Goal: Transaction & Acquisition: Book appointment/travel/reservation

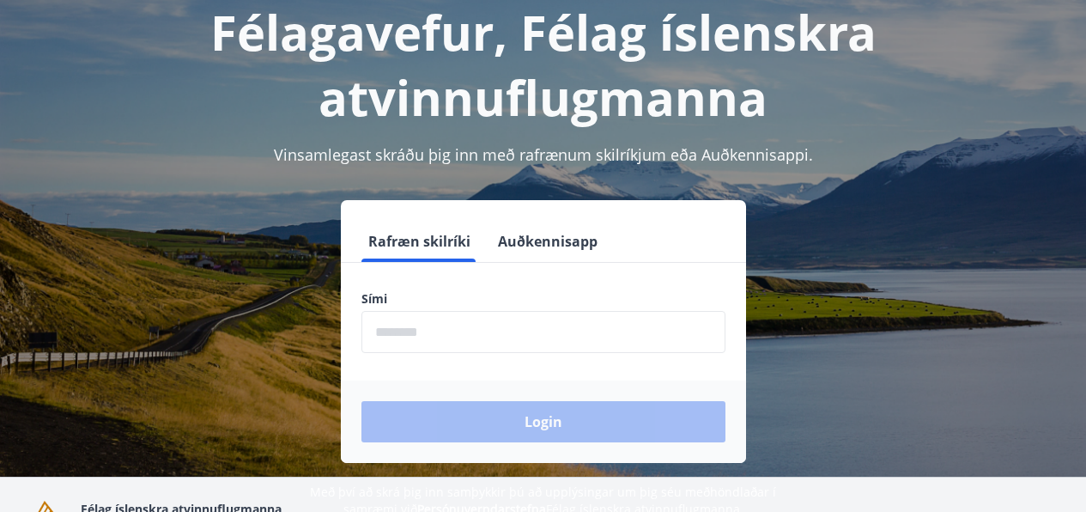
scroll to position [118, 0]
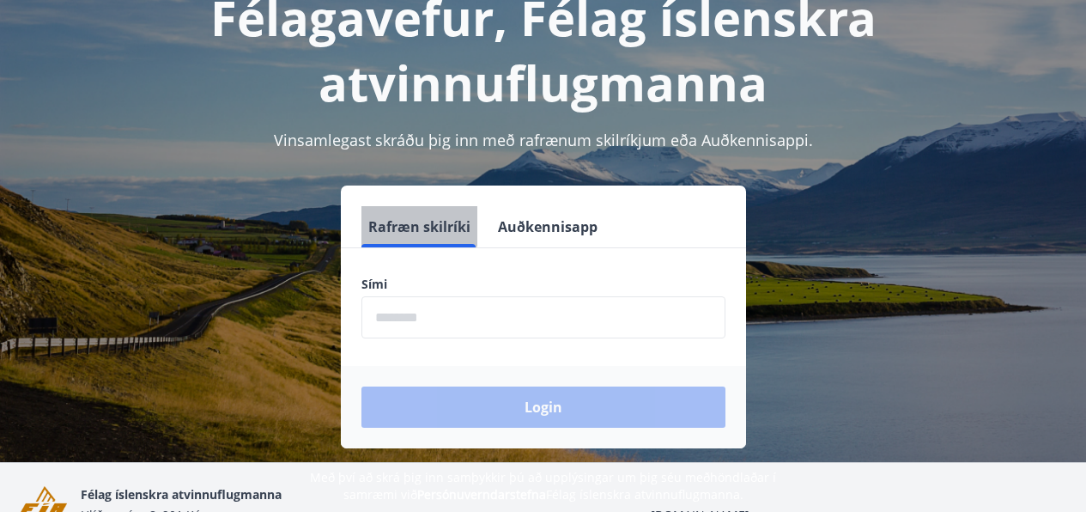
click at [413, 223] on button "Rafræn skilríki" at bounding box center [420, 226] width 116 height 41
click at [516, 309] on input "phone" at bounding box center [544, 317] width 364 height 42
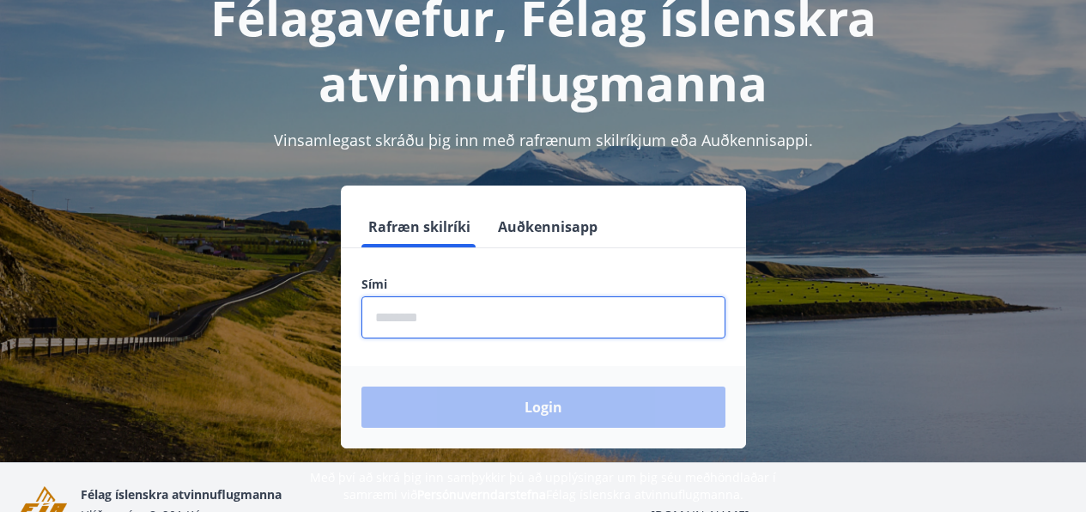
type input "********"
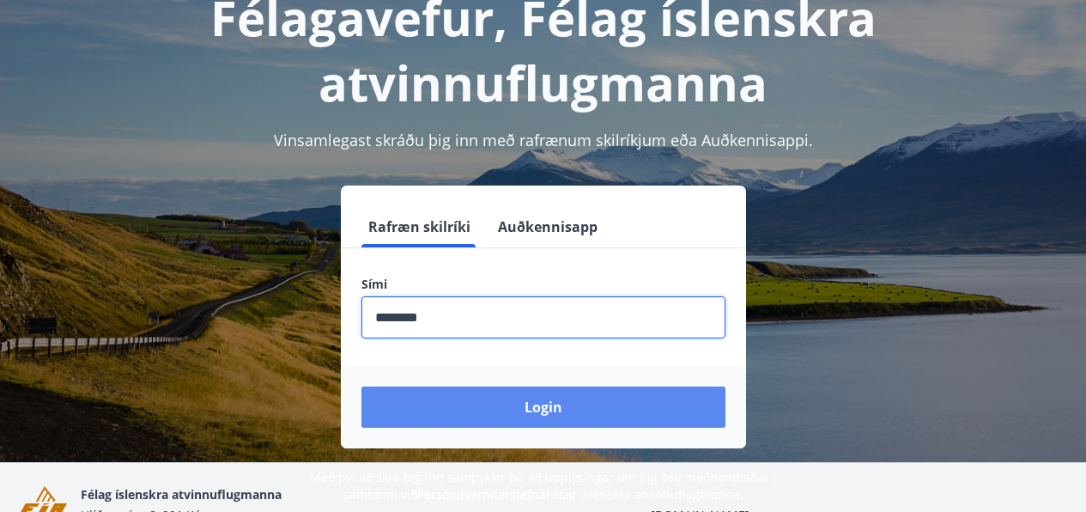
click at [532, 402] on button "Login" at bounding box center [544, 406] width 364 height 41
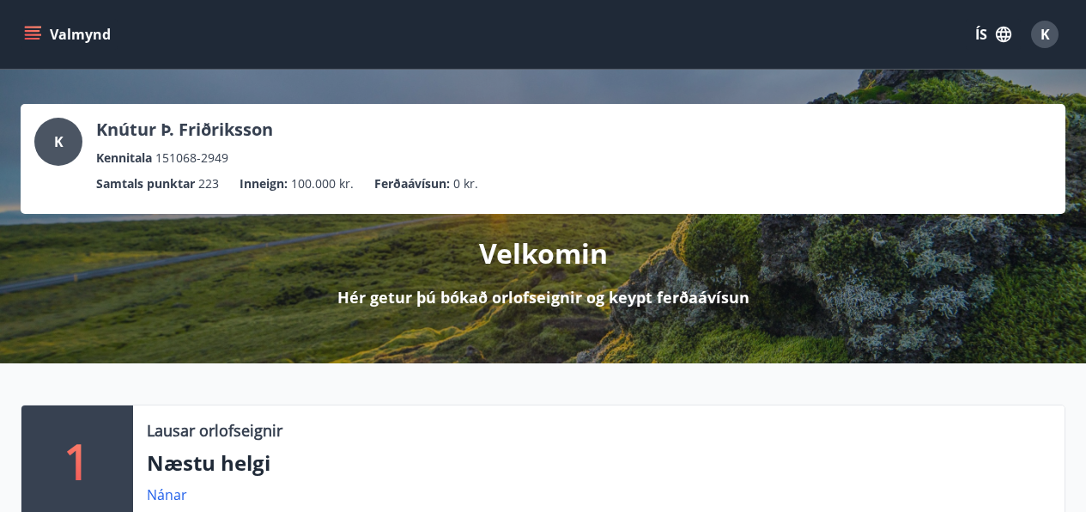
click at [33, 31] on icon "menu" at bounding box center [32, 31] width 15 height 2
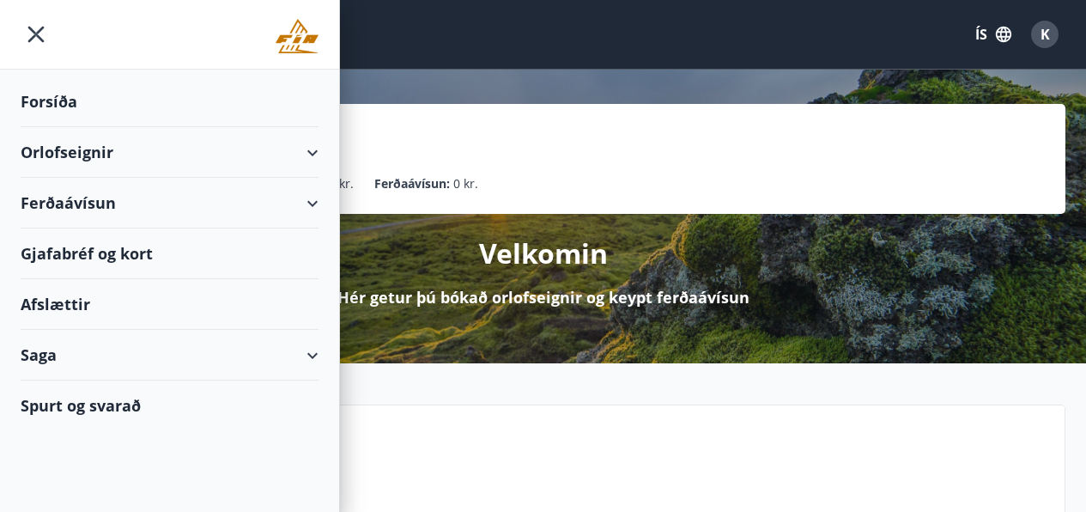
click at [314, 155] on div "Orlofseignir" at bounding box center [170, 152] width 298 height 51
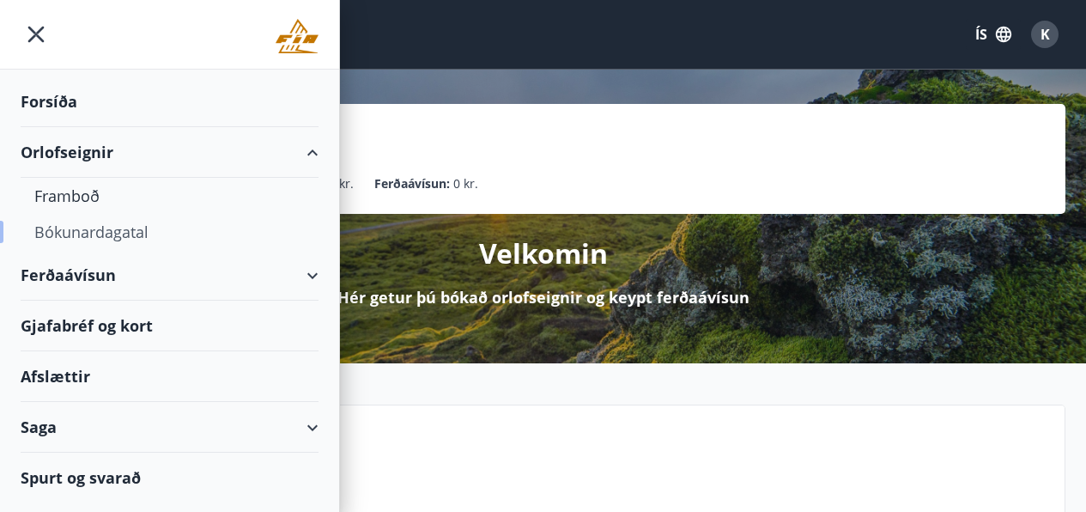
click at [79, 231] on div "Bókunardagatal" at bounding box center [169, 232] width 270 height 36
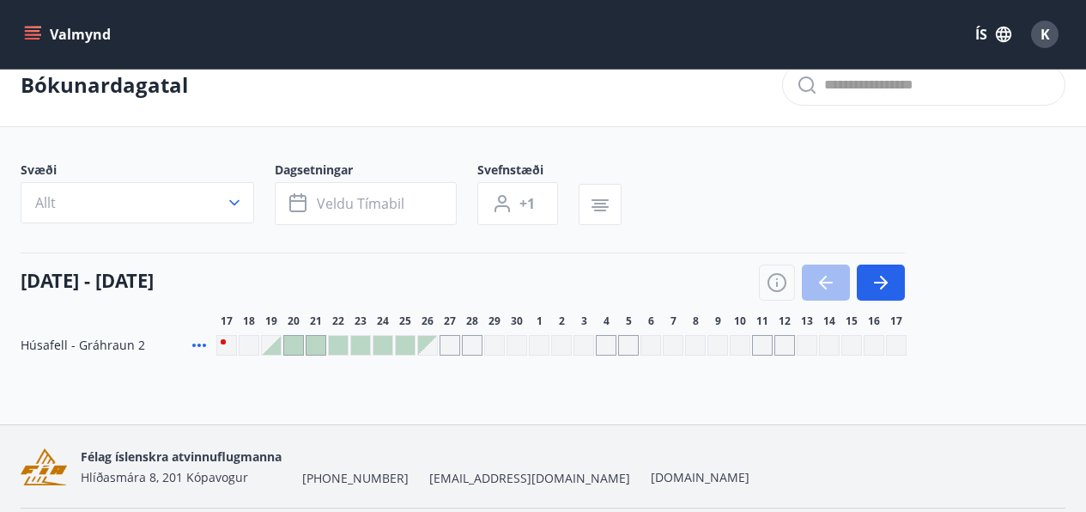
scroll to position [40, 0]
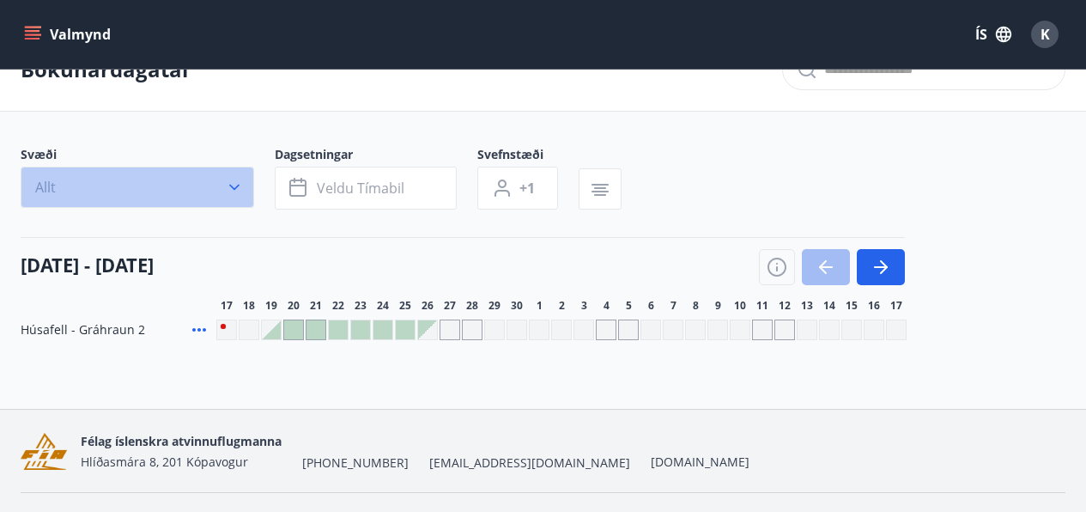
click at [226, 185] on icon "button" at bounding box center [234, 187] width 17 height 17
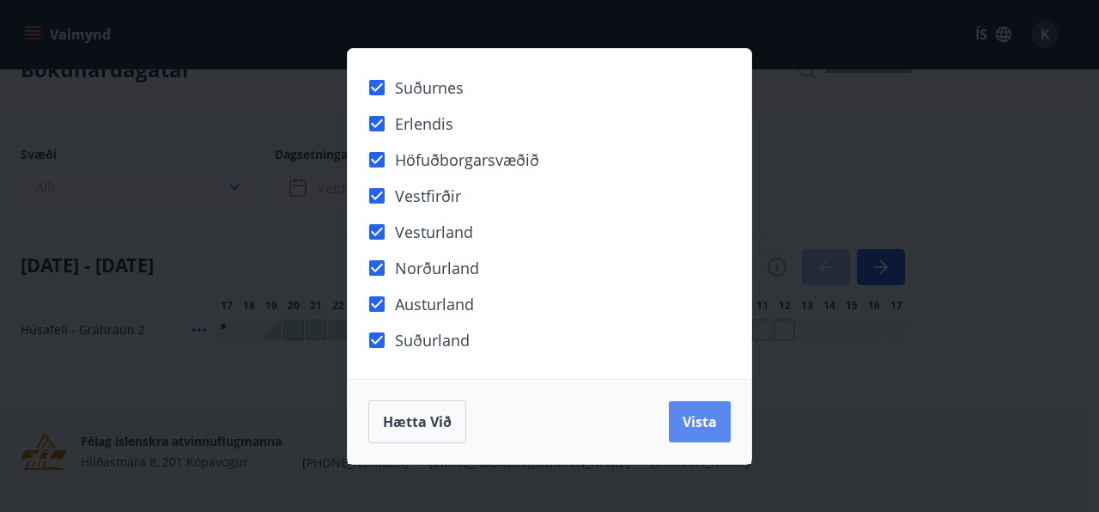
click at [702, 420] on span "Vista" at bounding box center [700, 421] width 34 height 19
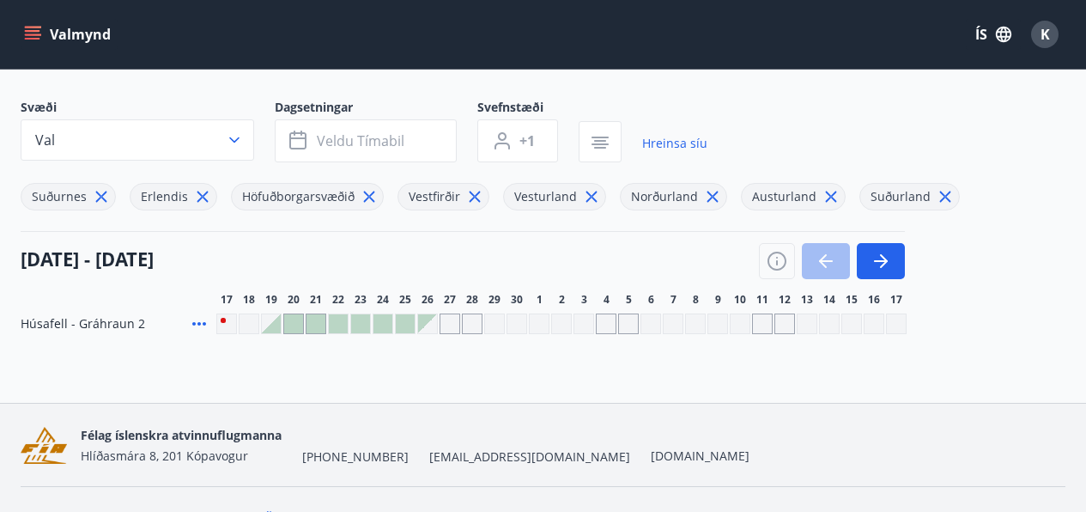
scroll to position [88, 0]
click at [605, 137] on icon "button" at bounding box center [600, 142] width 21 height 21
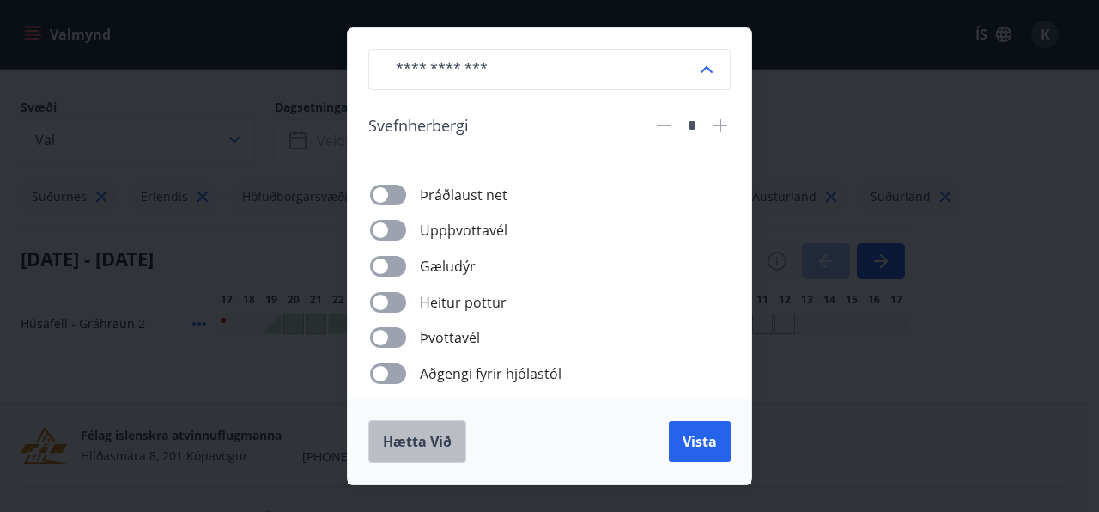
click at [422, 441] on span "Hætta við" at bounding box center [417, 441] width 69 height 19
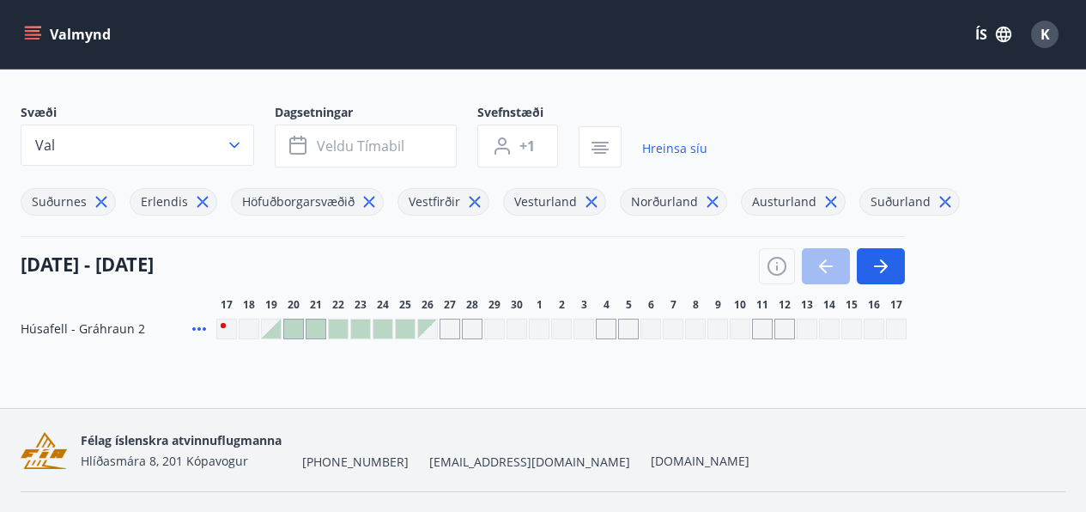
scroll to position [82, 0]
click at [826, 197] on icon at bounding box center [831, 202] width 11 height 11
click at [196, 202] on icon at bounding box center [202, 202] width 19 height 19
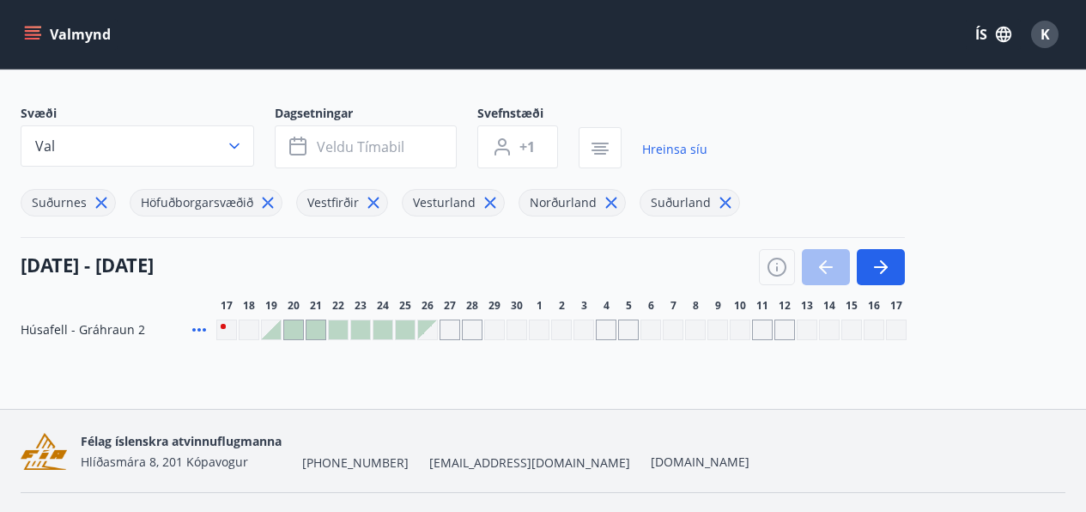
click at [96, 200] on icon at bounding box center [101, 202] width 11 height 11
click at [155, 200] on icon at bounding box center [159, 202] width 11 height 11
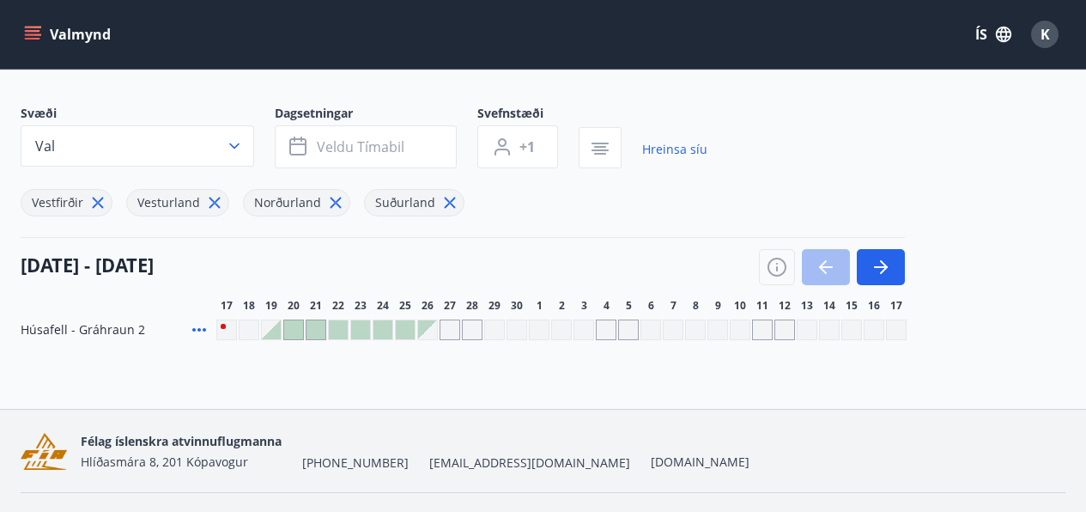
click at [95, 199] on icon at bounding box center [97, 202] width 19 height 19
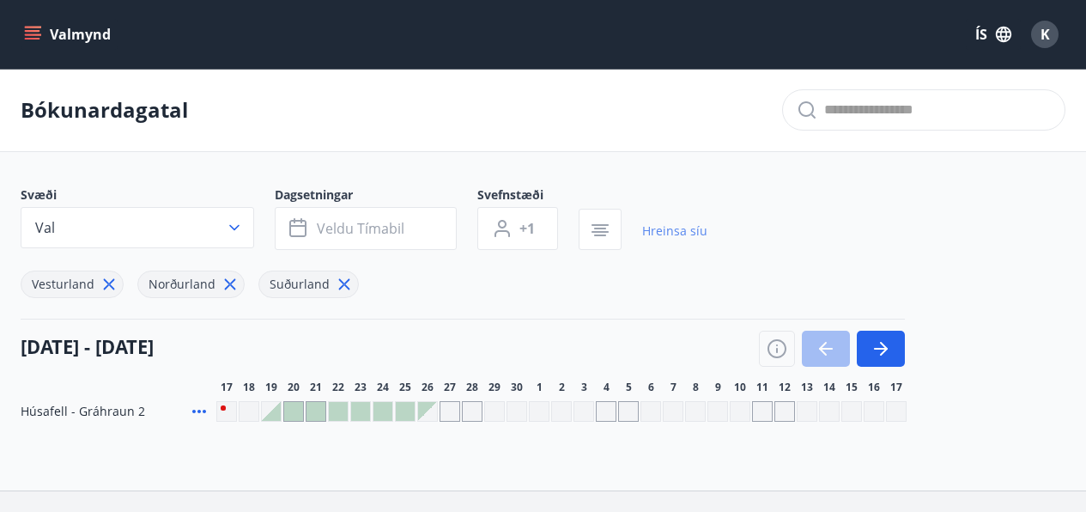
click at [667, 232] on link "Hreinsa síu" at bounding box center [674, 231] width 65 height 38
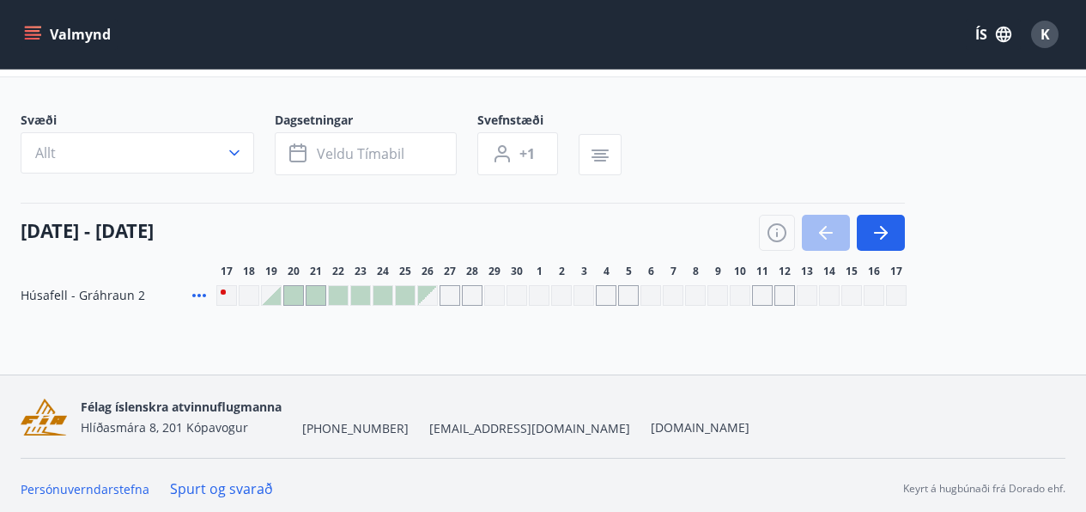
scroll to position [76, 0]
click at [771, 231] on icon "button" at bounding box center [777, 232] width 21 height 21
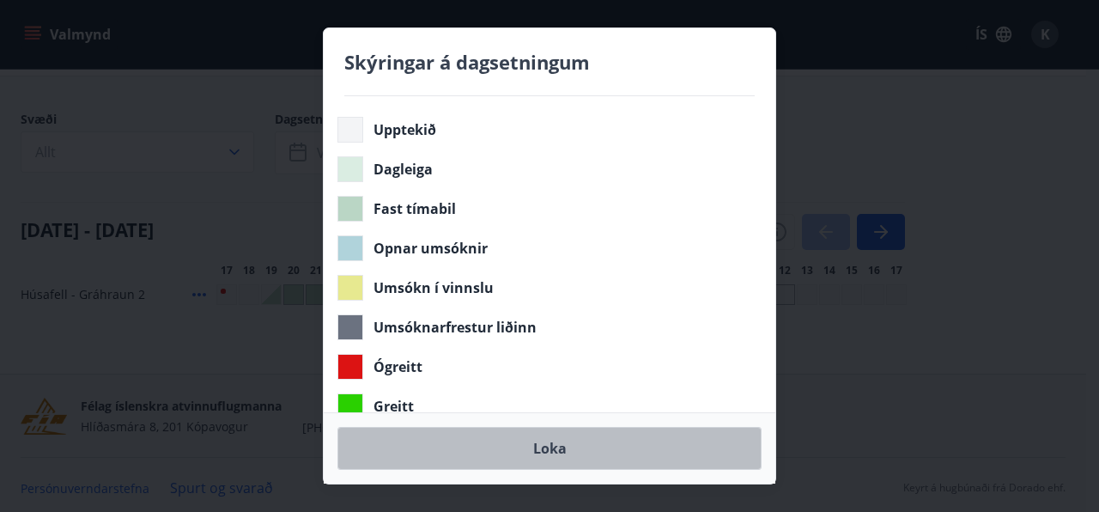
click at [557, 450] on button "Loka" at bounding box center [549, 448] width 424 height 43
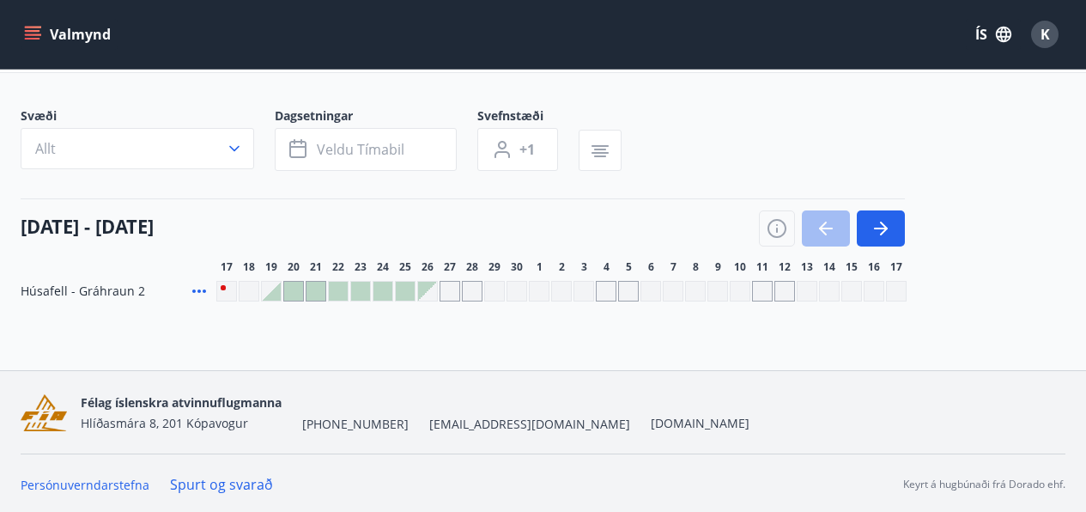
scroll to position [82, 0]
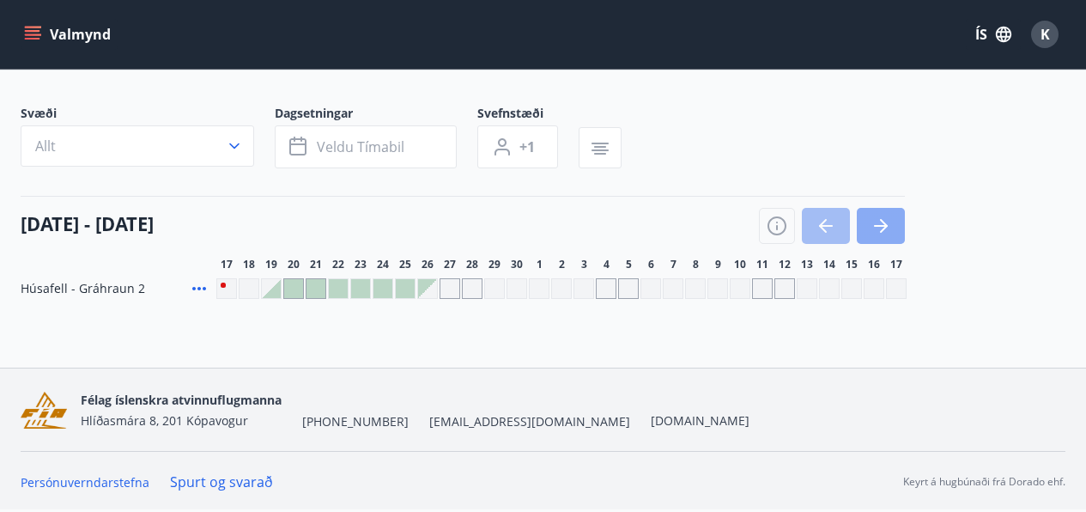
click at [880, 221] on icon "button" at bounding box center [881, 226] width 21 height 21
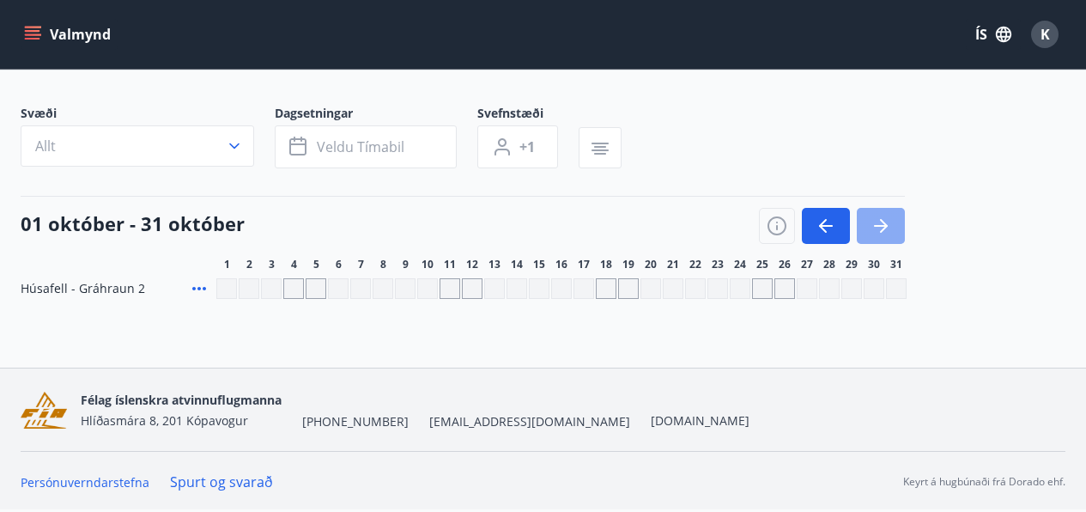
click at [880, 222] on icon "button" at bounding box center [881, 226] width 21 height 21
click at [199, 289] on icon at bounding box center [199, 288] width 14 height 3
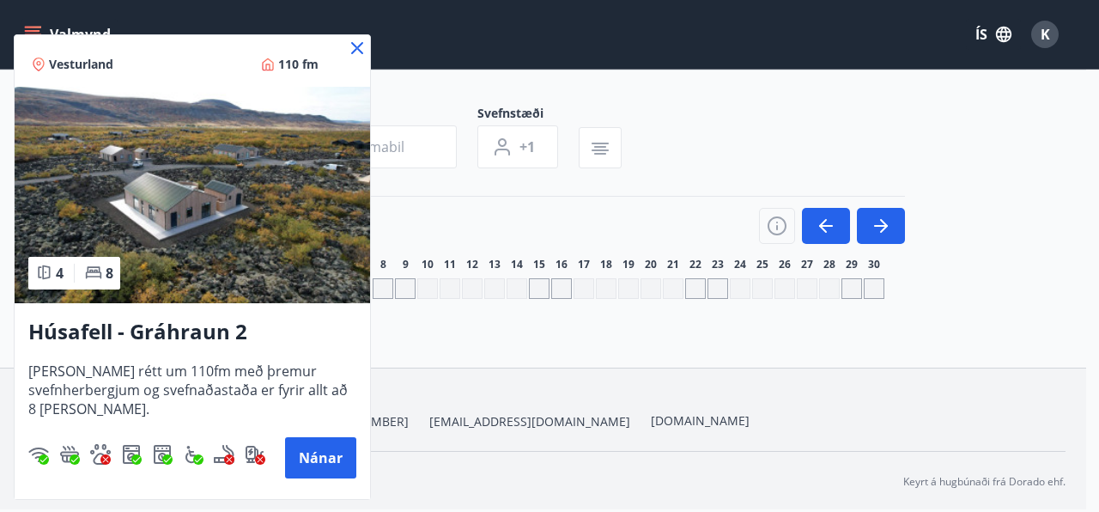
click at [358, 47] on icon at bounding box center [357, 48] width 21 height 21
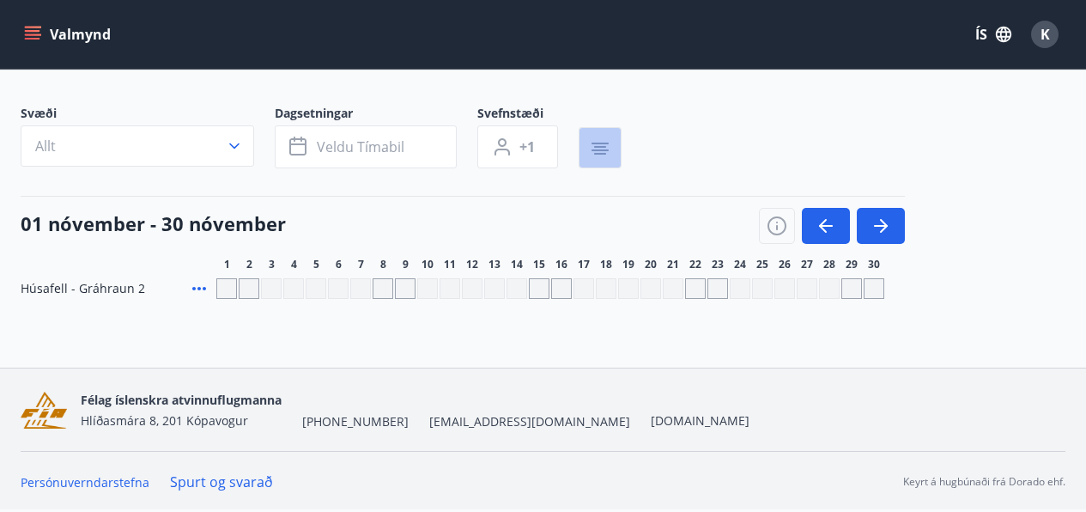
click at [600, 143] on icon "button" at bounding box center [600, 144] width 17 height 2
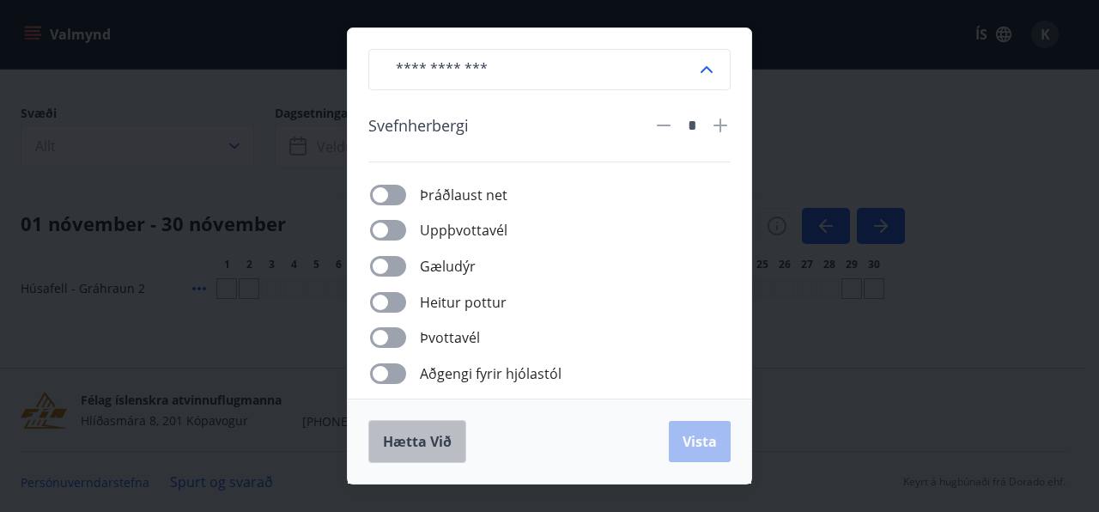
click at [424, 441] on span "Hætta við" at bounding box center [417, 441] width 69 height 19
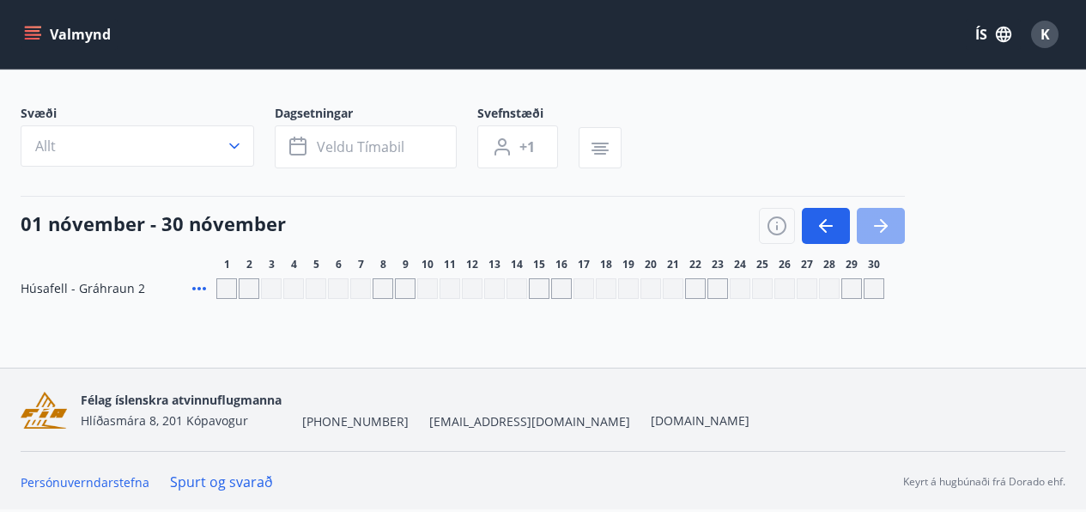
click at [884, 225] on icon "button" at bounding box center [881, 226] width 14 height 2
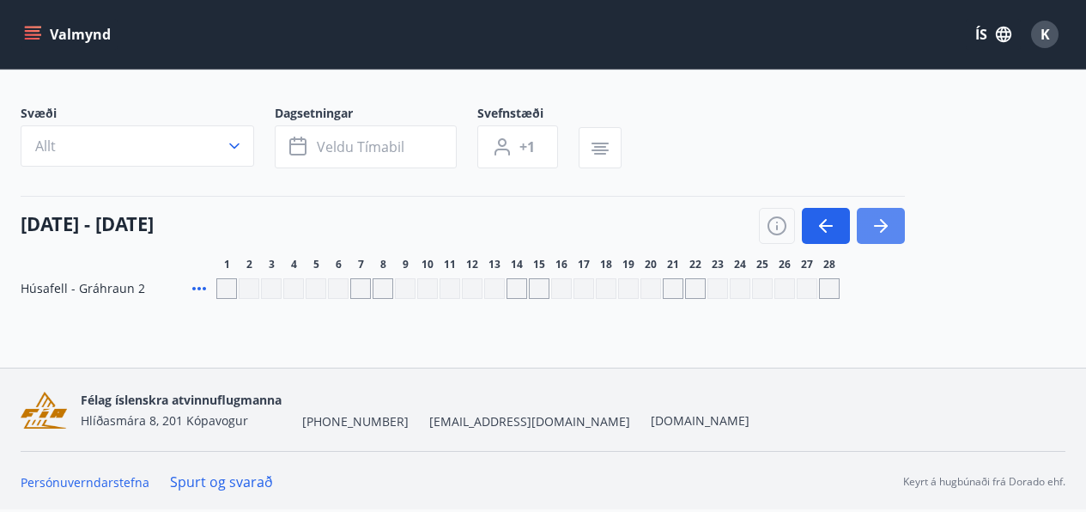
click at [884, 225] on icon "button" at bounding box center [881, 226] width 14 height 2
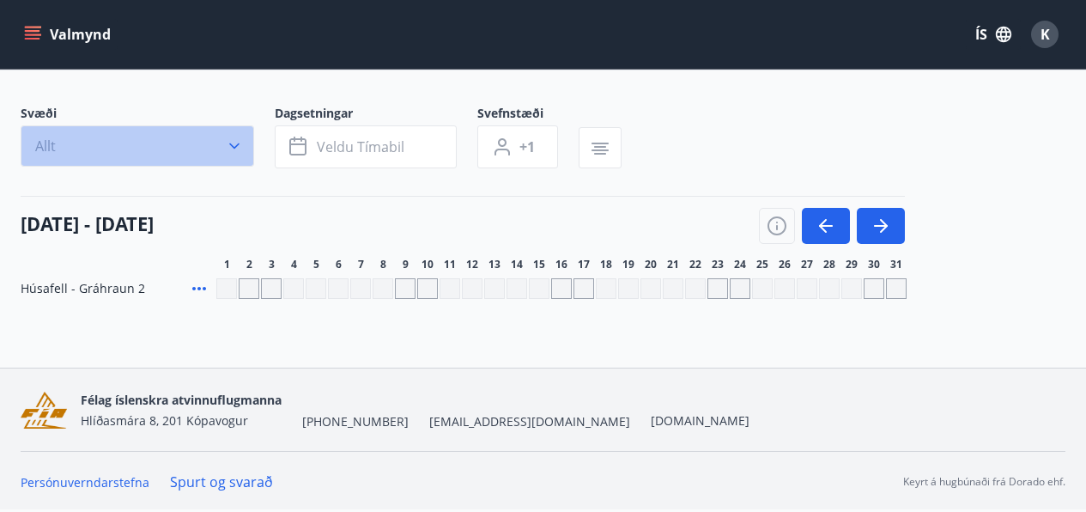
click at [231, 145] on icon "button" at bounding box center [234, 146] width 10 height 6
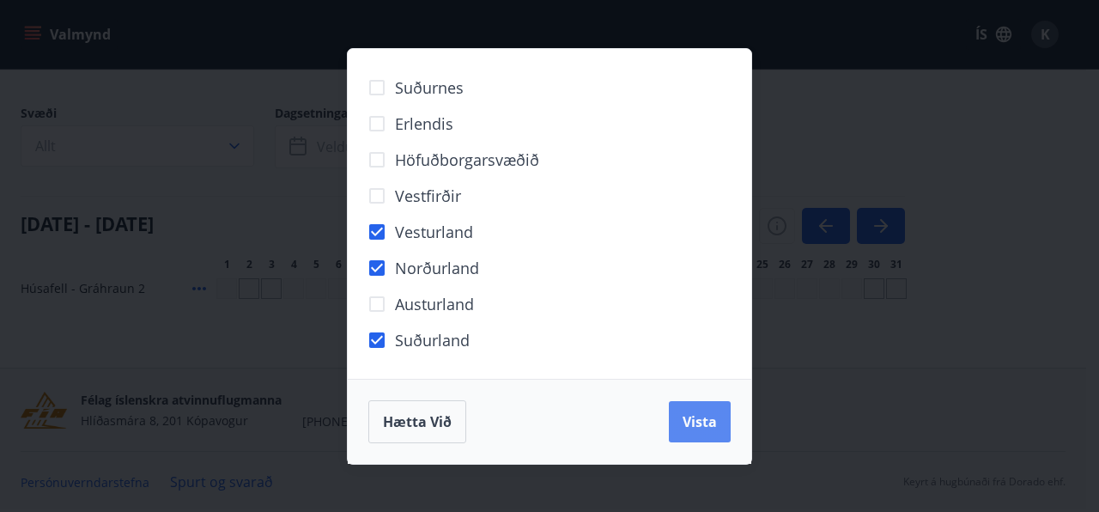
click at [709, 420] on span "Vista" at bounding box center [700, 421] width 34 height 19
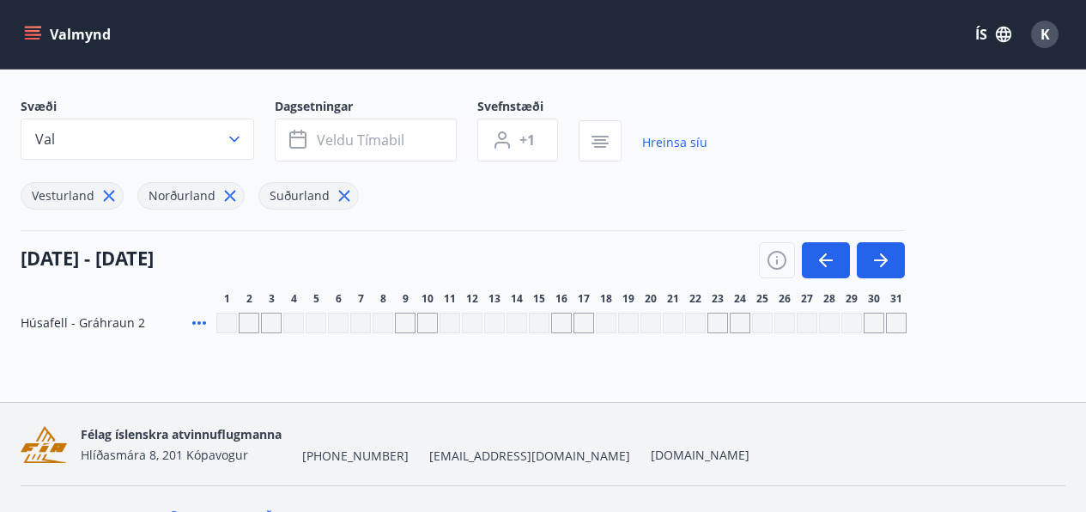
scroll to position [104, 0]
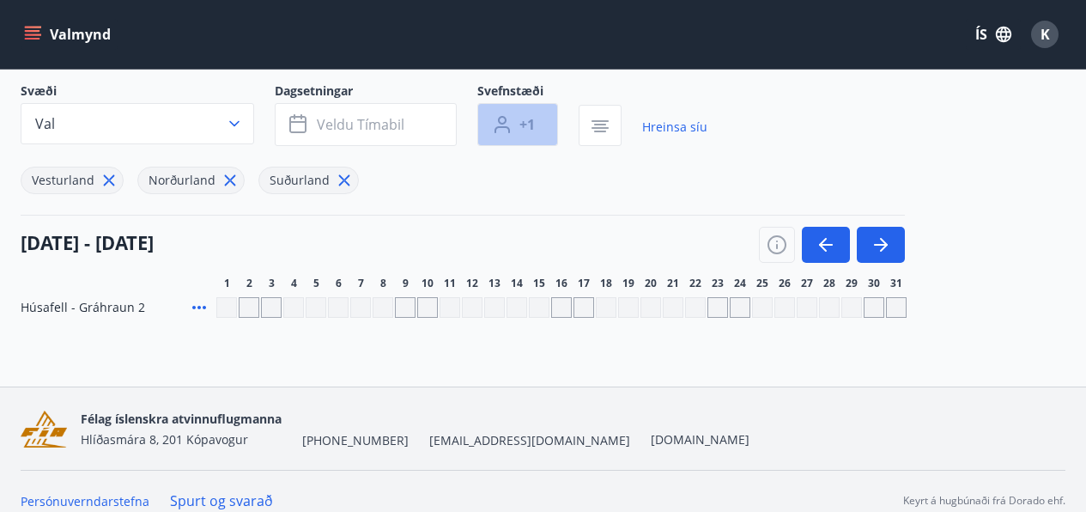
click at [517, 124] on button "+1" at bounding box center [517, 124] width 81 height 43
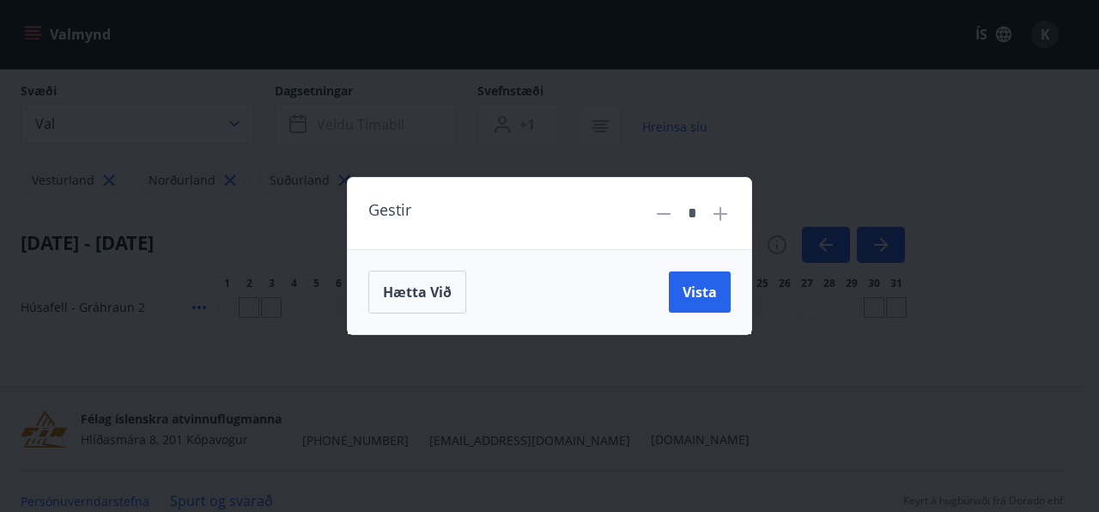
click at [721, 212] on icon at bounding box center [721, 214] width 14 height 14
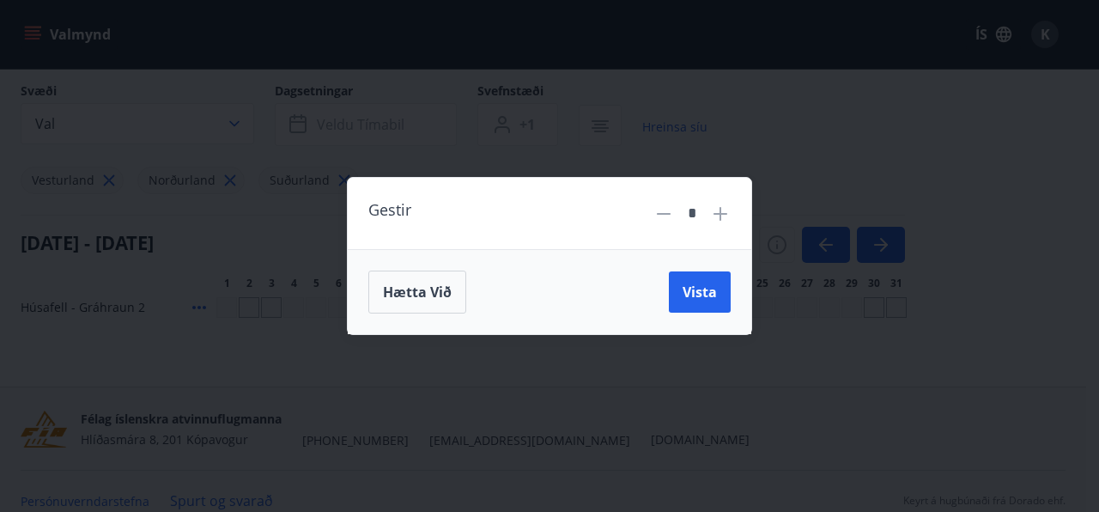
type input "*"
click at [697, 294] on span "Vista" at bounding box center [700, 292] width 34 height 19
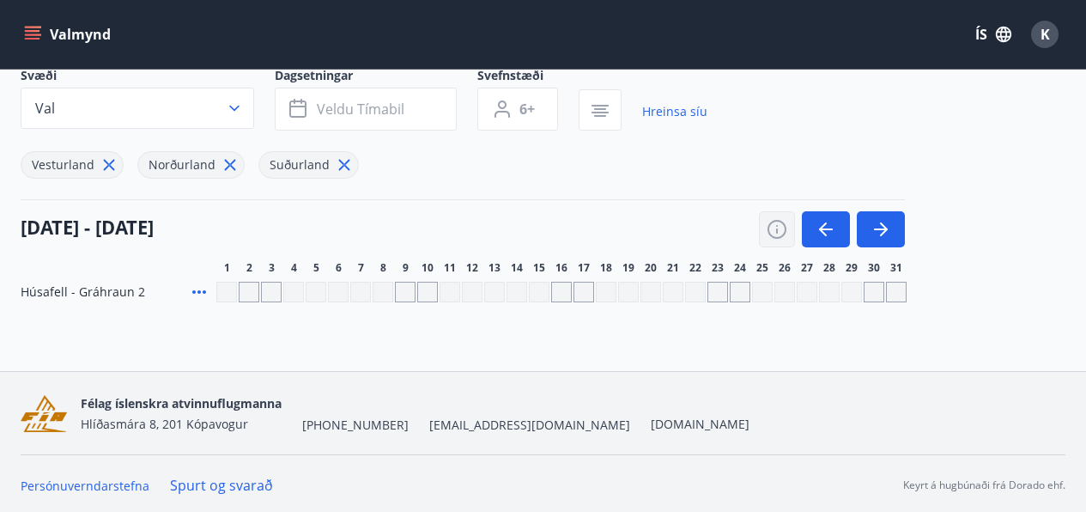
scroll to position [97, 0]
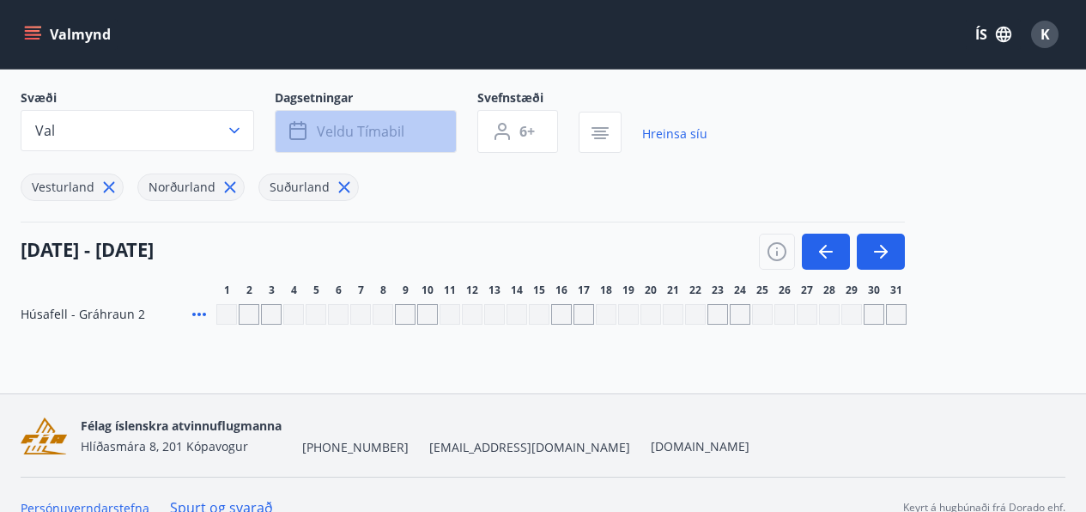
click at [294, 125] on icon "button" at bounding box center [295, 123] width 2 height 5
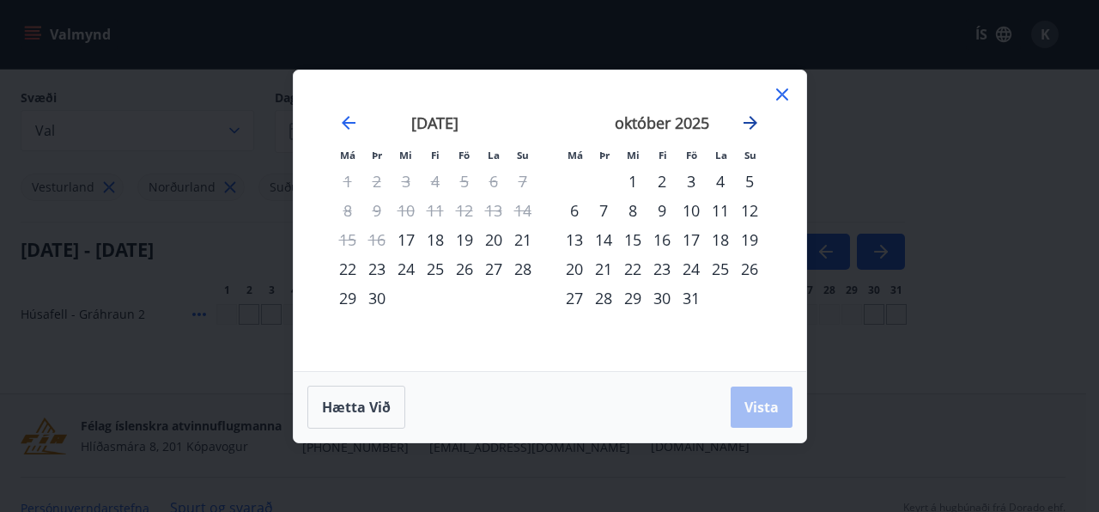
click at [750, 118] on icon "Move forward to switch to the next month." at bounding box center [751, 123] width 14 height 14
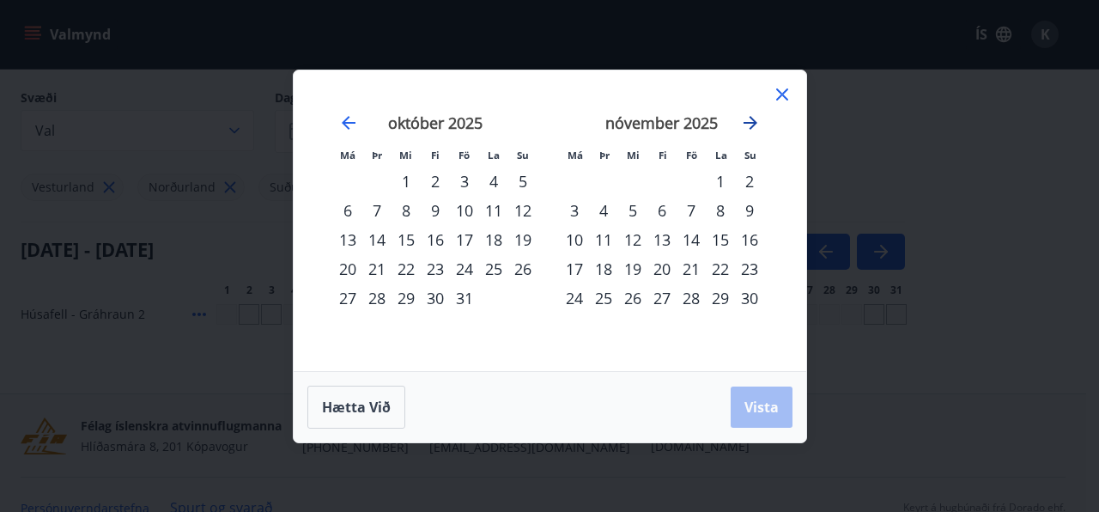
click at [748, 120] on icon "Move forward to switch to the next month." at bounding box center [750, 122] width 21 height 21
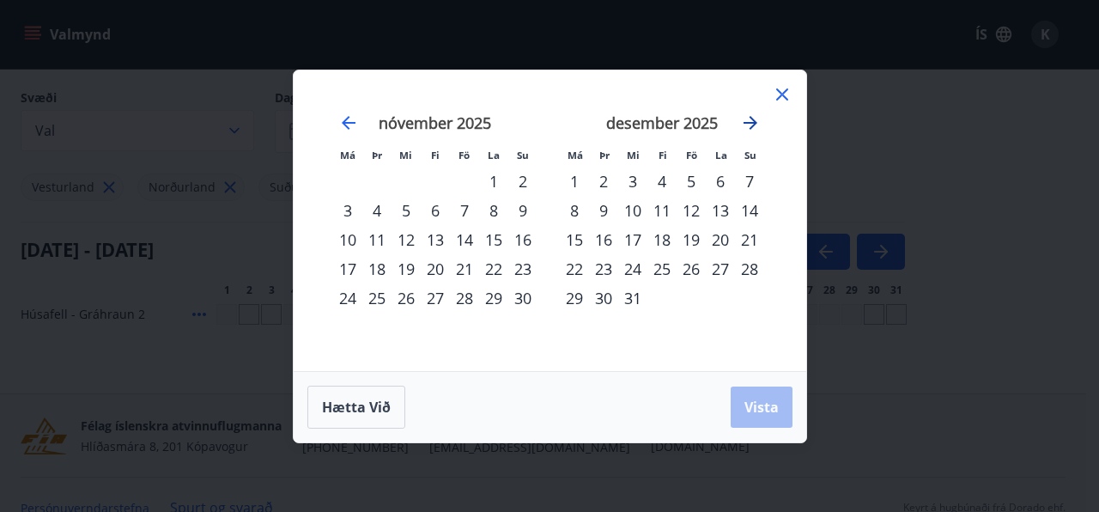
click at [748, 120] on icon "Move forward to switch to the next month." at bounding box center [750, 122] width 21 height 21
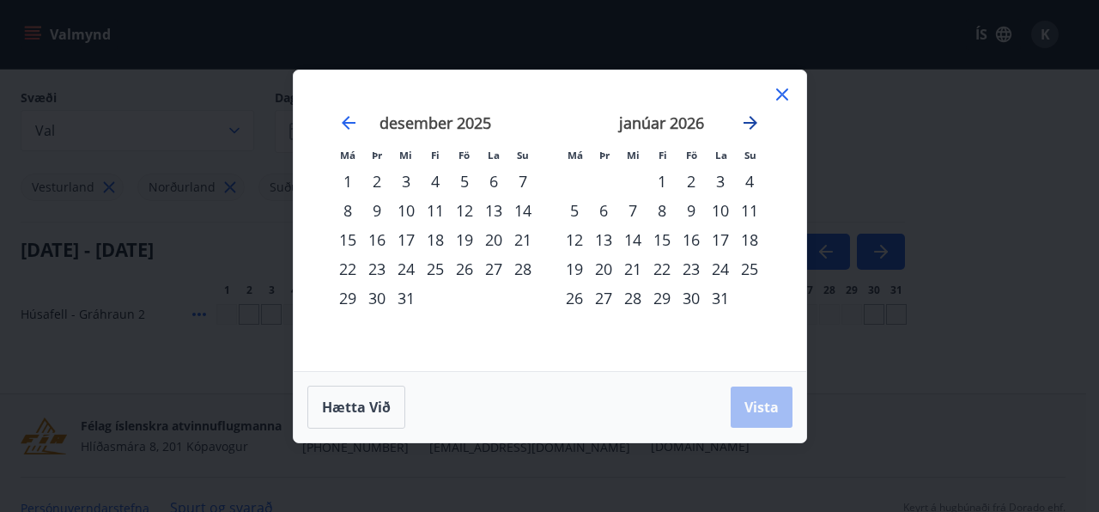
click at [750, 120] on icon "Move forward to switch to the next month." at bounding box center [750, 122] width 21 height 21
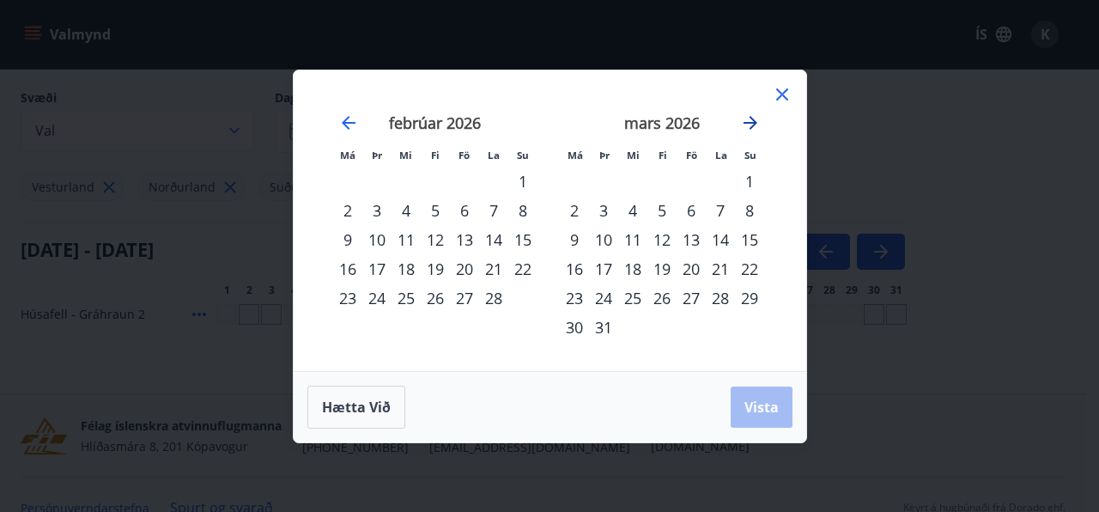
click at [750, 120] on icon "Move forward to switch to the next month." at bounding box center [750, 122] width 21 height 21
click at [693, 264] on div "24" at bounding box center [691, 268] width 29 height 29
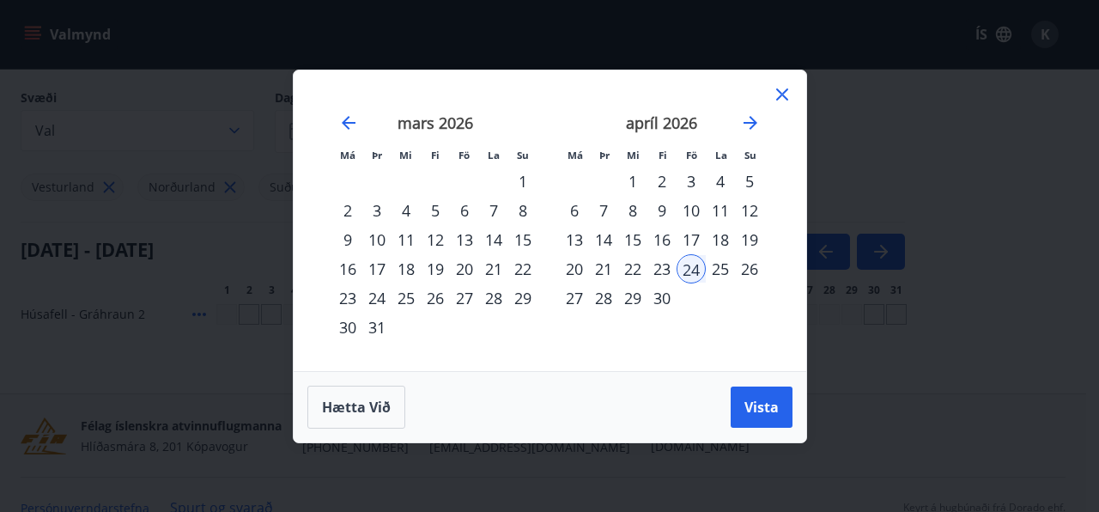
click at [572, 295] on div "27" at bounding box center [574, 297] width 29 height 29
click at [764, 408] on span "Vista" at bounding box center [761, 407] width 34 height 19
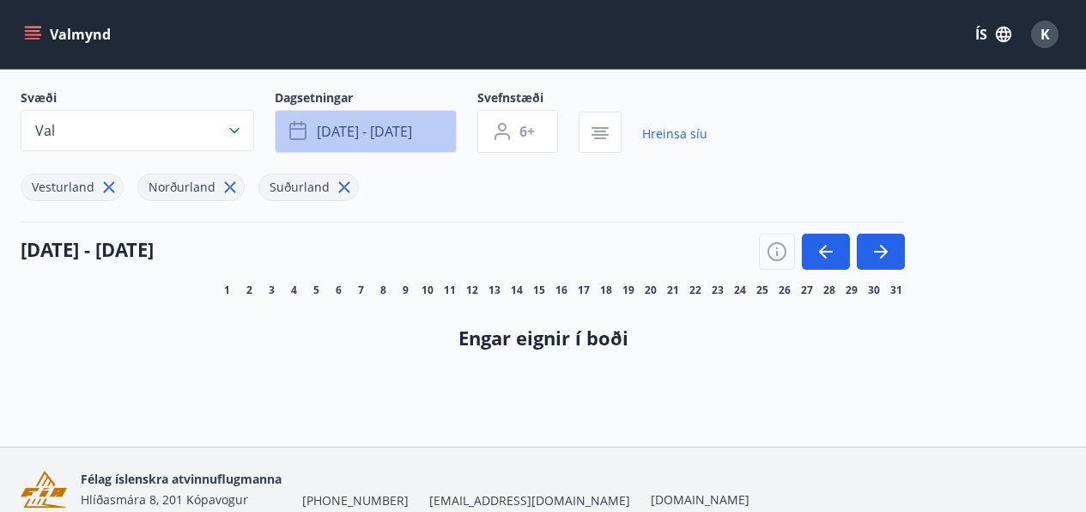
click at [434, 131] on button "[DATE] - [DATE]" at bounding box center [366, 131] width 182 height 43
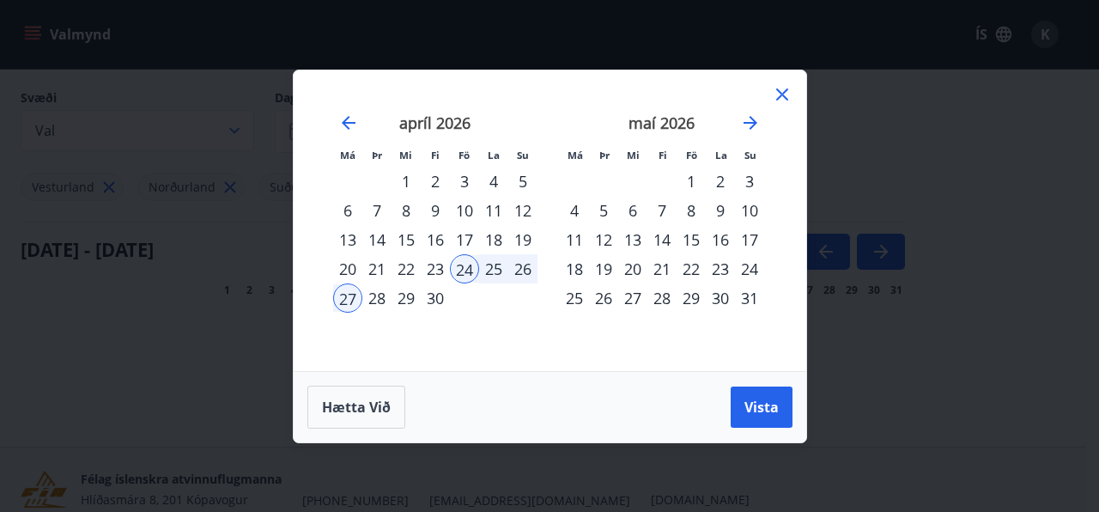
click at [782, 86] on icon at bounding box center [782, 94] width 21 height 21
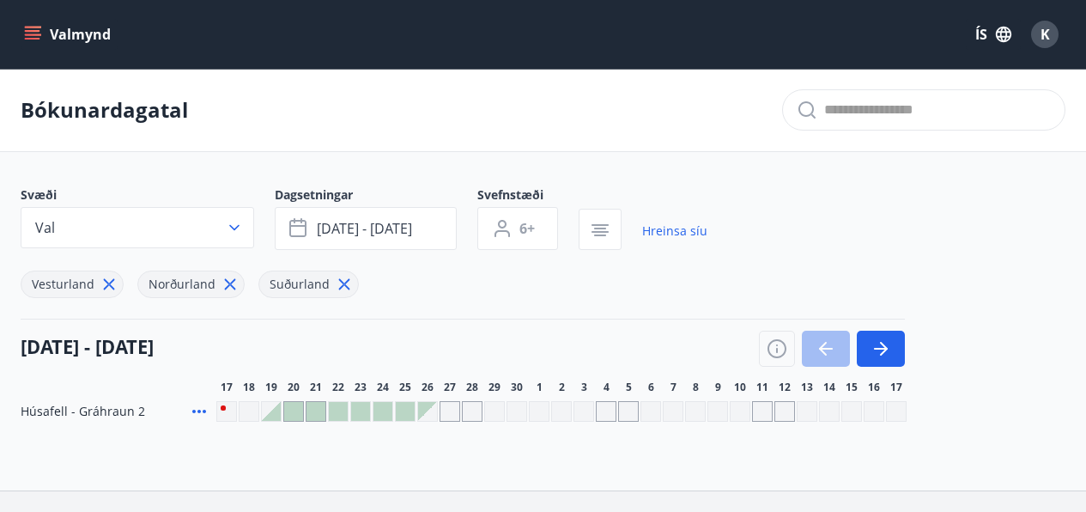
type input "*"
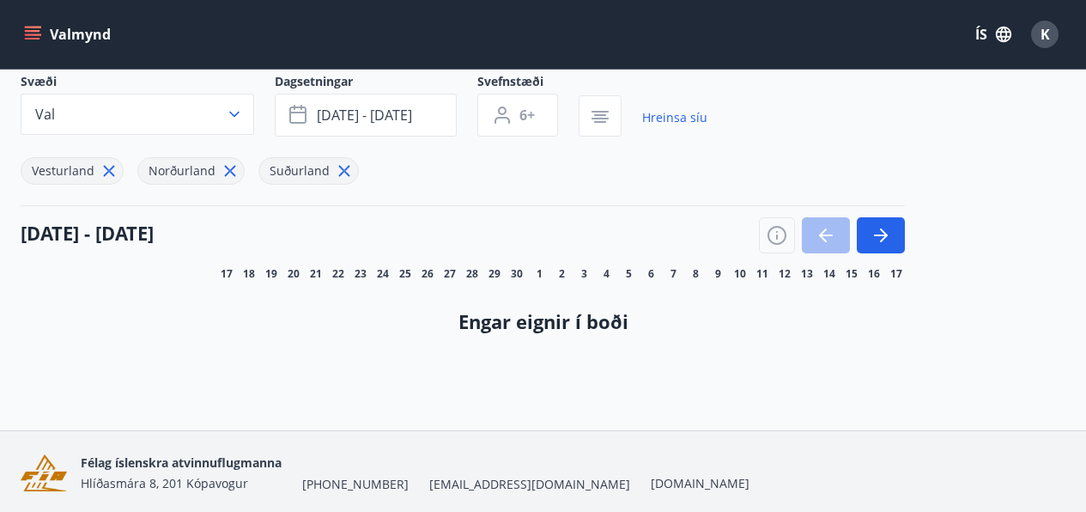
scroll to position [114, 0]
click at [878, 233] on icon "button" at bounding box center [881, 234] width 21 height 21
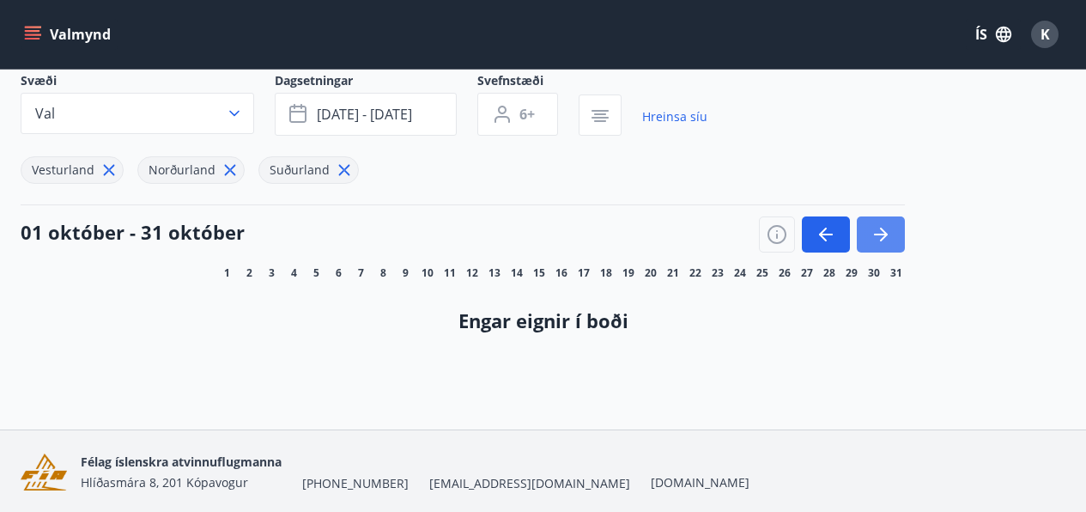
click at [879, 231] on icon "button" at bounding box center [881, 234] width 21 height 21
click at [876, 232] on icon "button" at bounding box center [881, 234] width 21 height 21
click at [890, 231] on icon "button" at bounding box center [881, 234] width 21 height 21
click at [885, 231] on icon "button" at bounding box center [881, 234] width 21 height 21
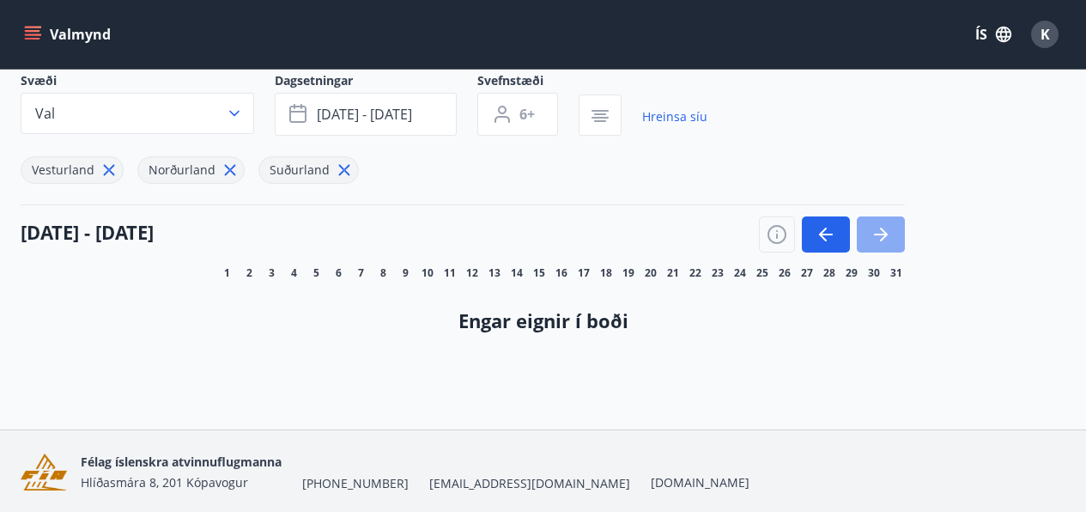
click at [885, 231] on icon "button" at bounding box center [881, 234] width 21 height 21
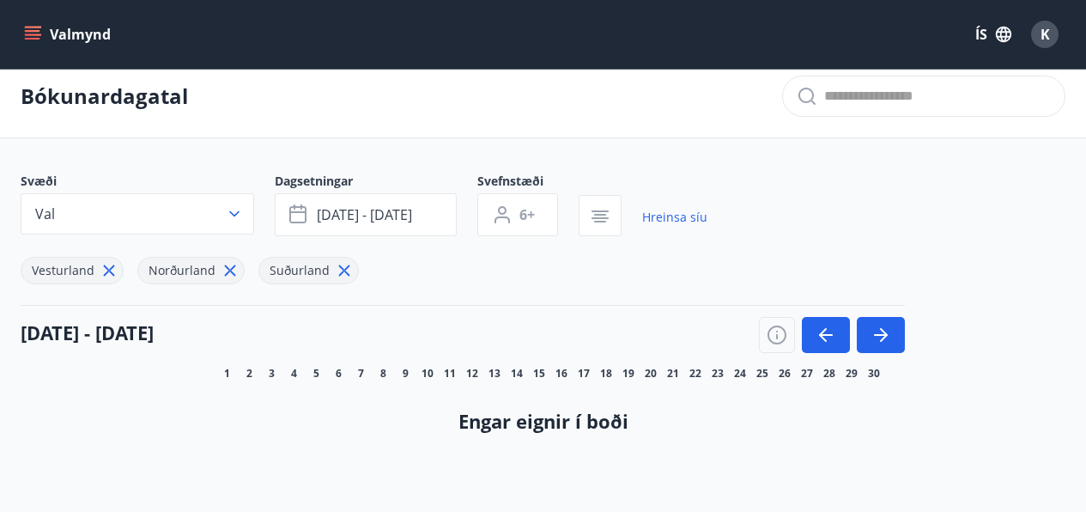
scroll to position [0, 0]
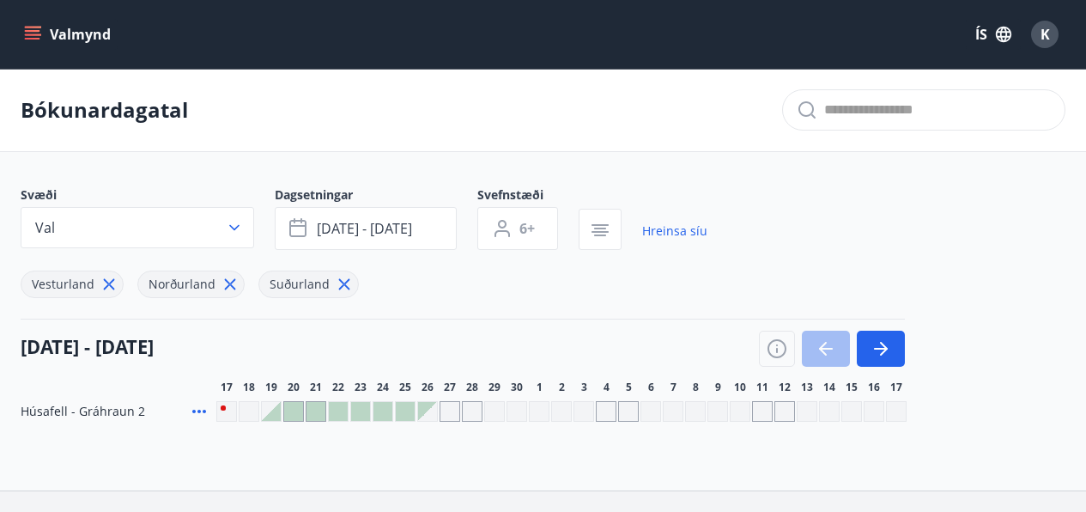
type input "*"
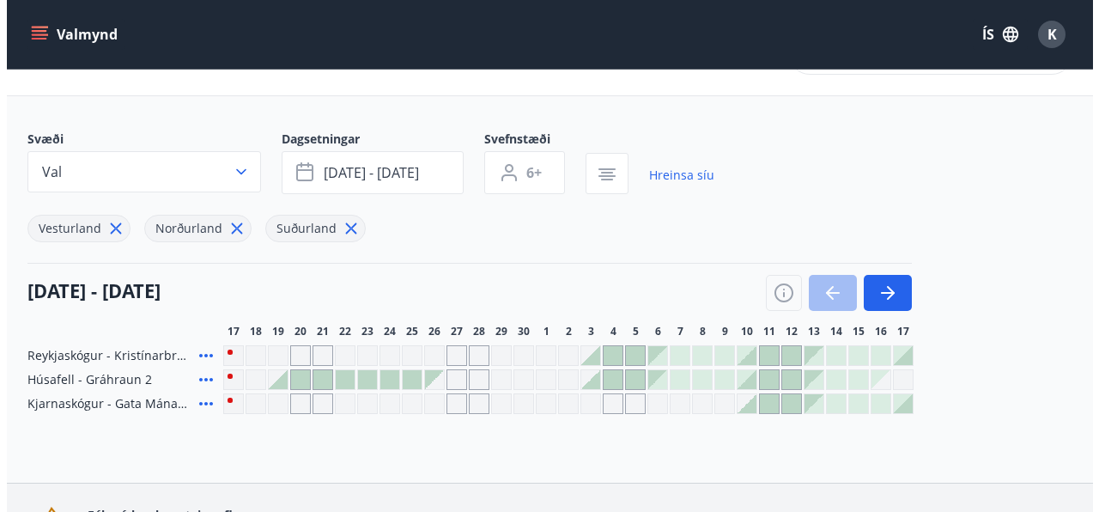
scroll to position [55, 0]
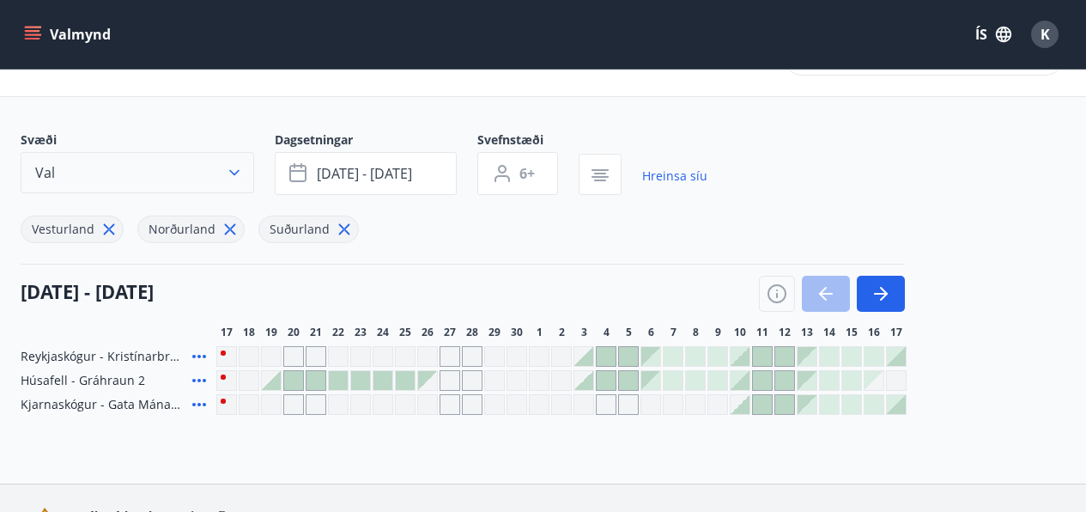
click at [232, 171] on icon "button" at bounding box center [234, 172] width 17 height 17
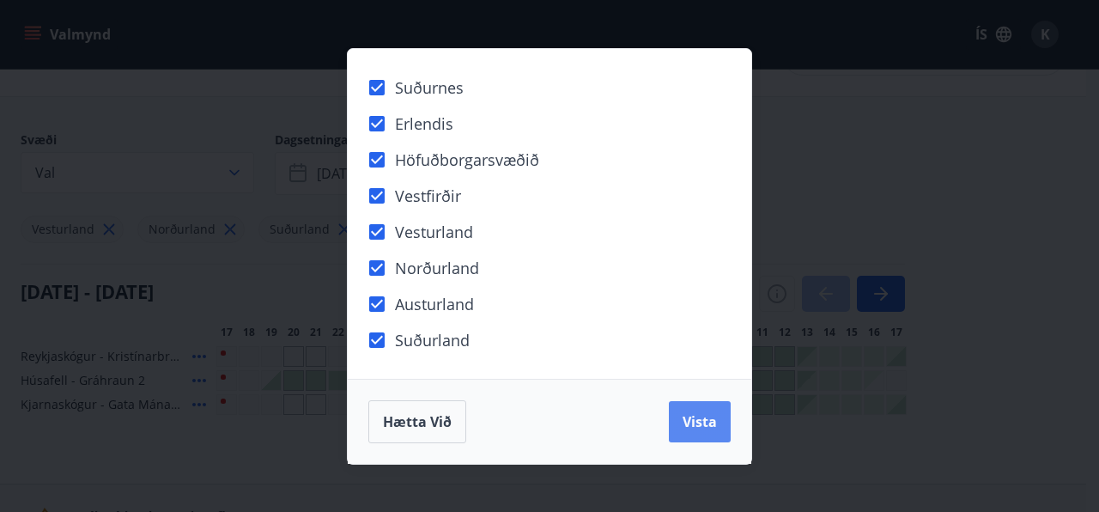
click at [697, 425] on span "Vista" at bounding box center [700, 421] width 34 height 19
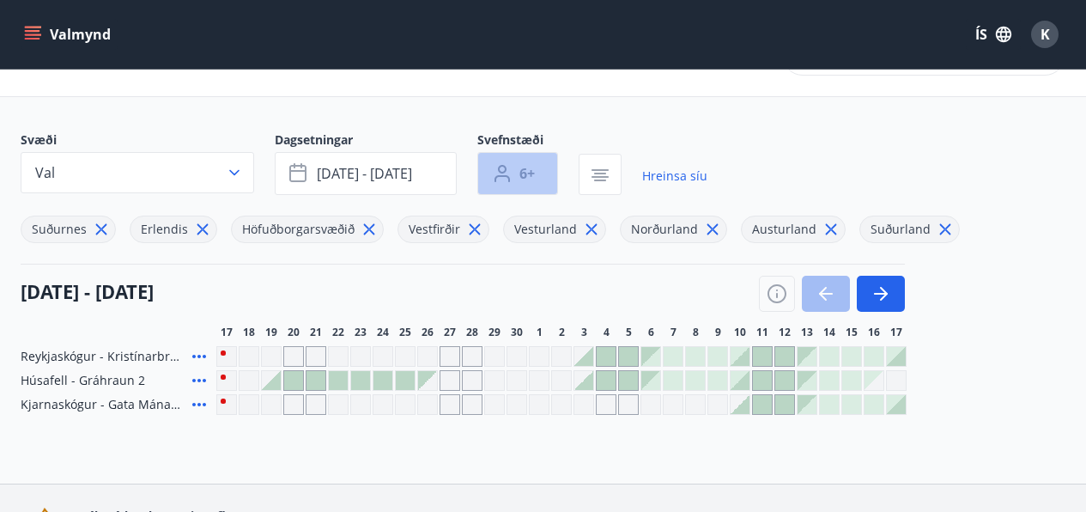
click at [528, 171] on span "6+" at bounding box center [527, 173] width 15 height 19
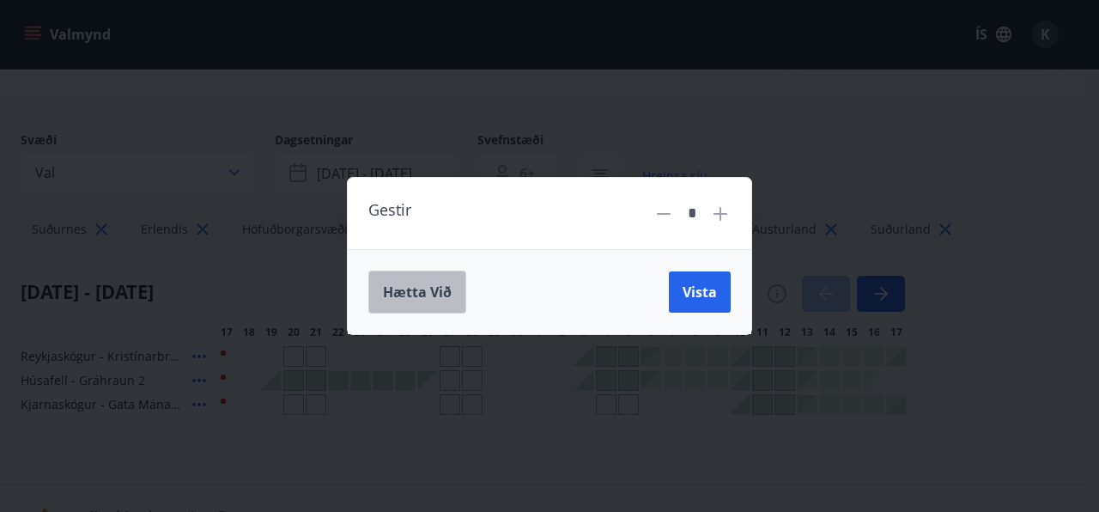
drag, startPoint x: 417, startPoint y: 290, endPoint x: 441, endPoint y: 283, distance: 25.0
click at [417, 290] on span "Hætta við" at bounding box center [417, 292] width 69 height 19
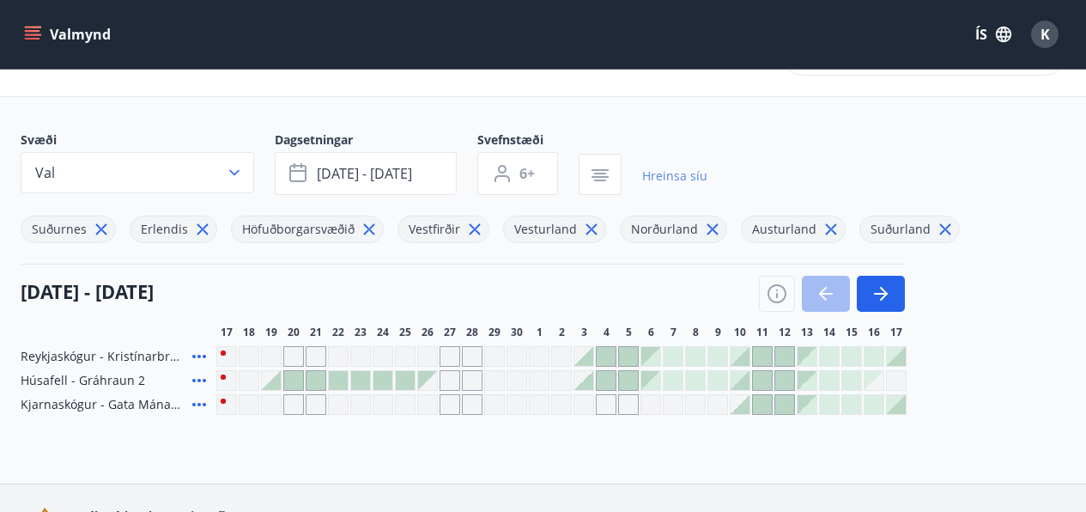
click at [677, 175] on link "Hreinsa síu" at bounding box center [674, 176] width 65 height 38
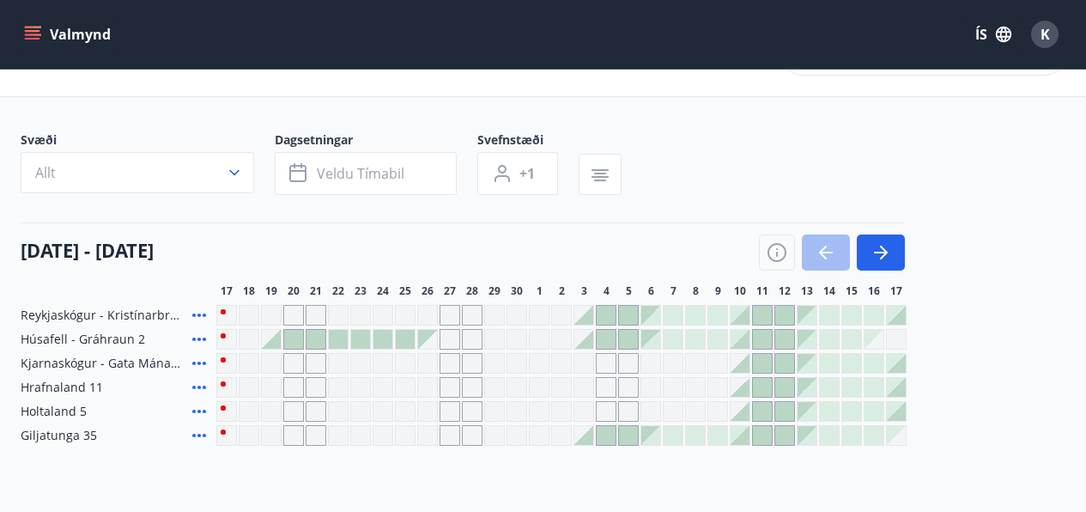
type input "*"
click at [884, 252] on icon "button" at bounding box center [881, 253] width 14 height 2
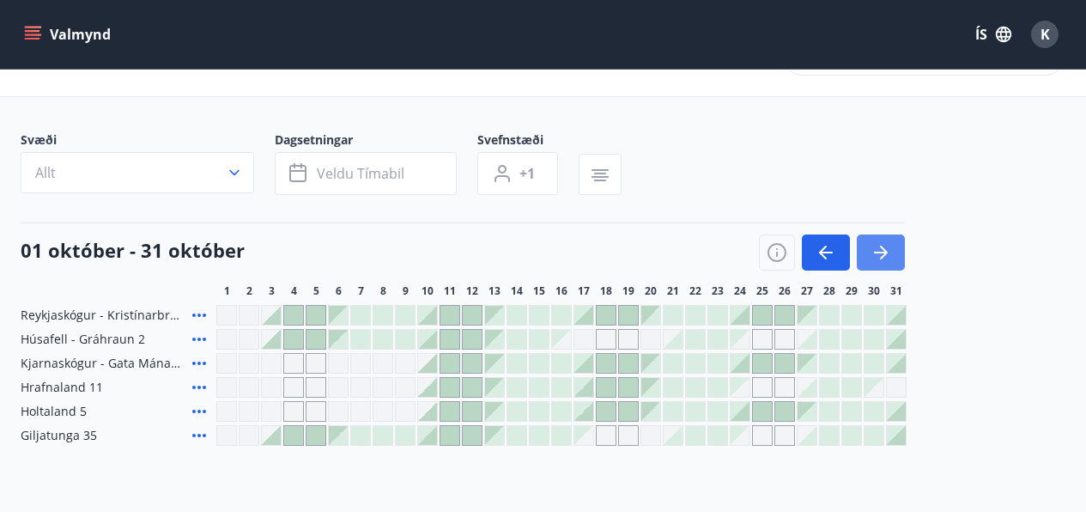
click at [879, 252] on icon "button" at bounding box center [881, 253] width 14 height 2
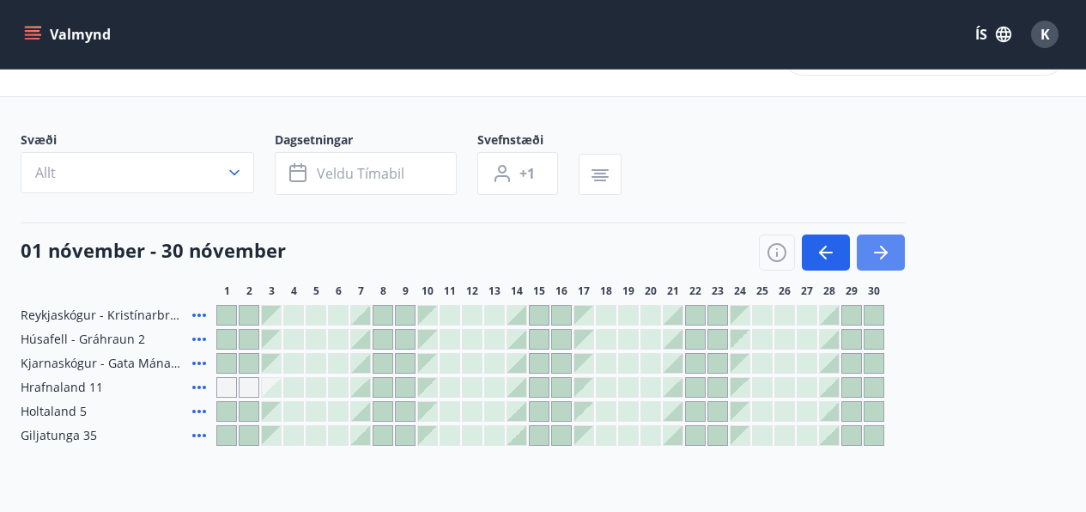
click at [879, 252] on icon "button" at bounding box center [881, 253] width 14 height 2
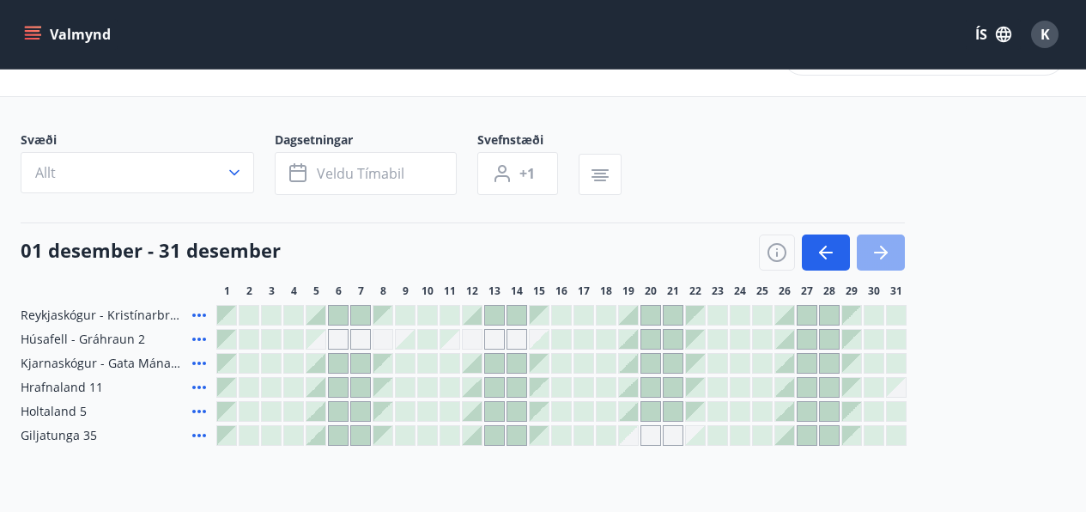
click at [879, 252] on icon "button" at bounding box center [881, 253] width 14 height 2
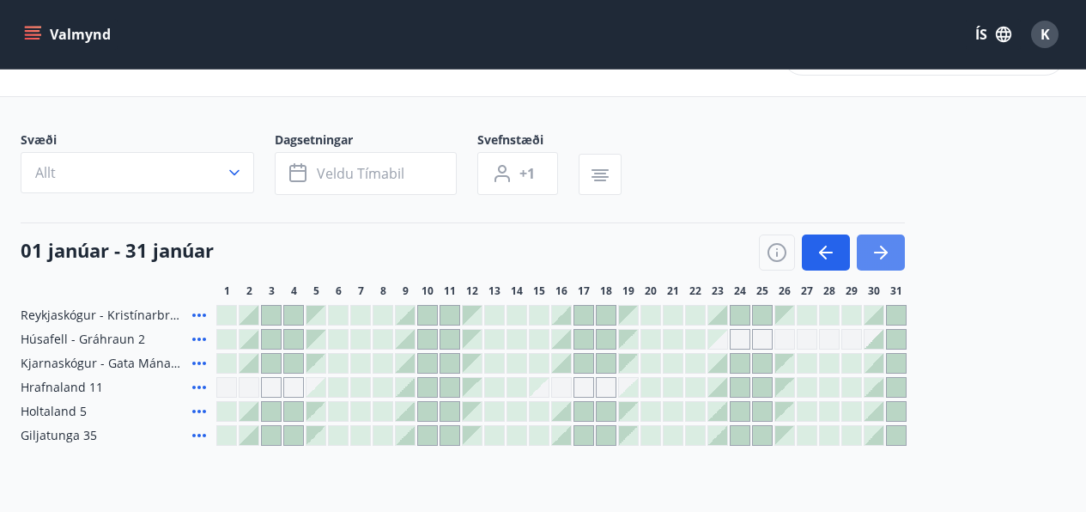
click at [879, 252] on icon "button" at bounding box center [881, 253] width 14 height 2
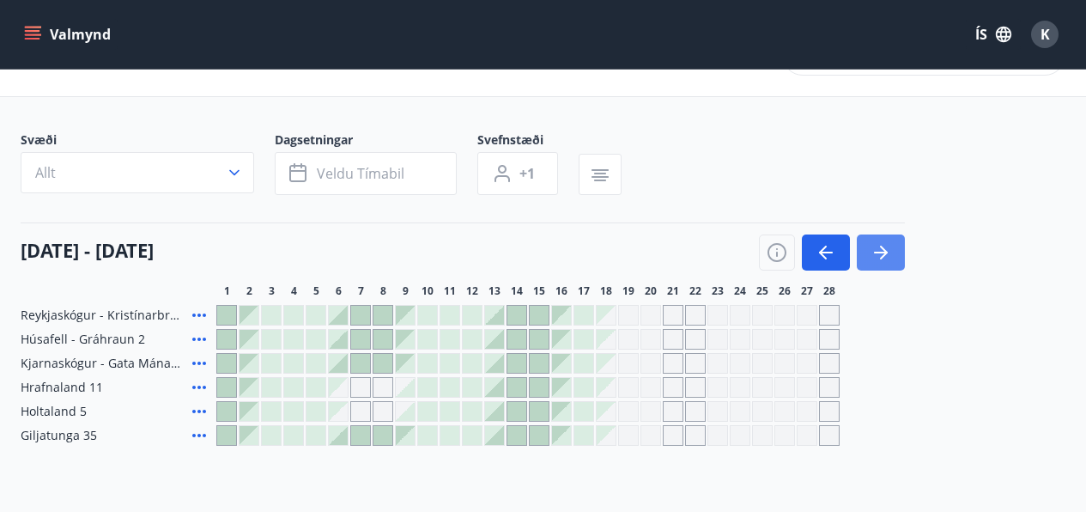
click at [879, 252] on icon "button" at bounding box center [881, 253] width 14 height 2
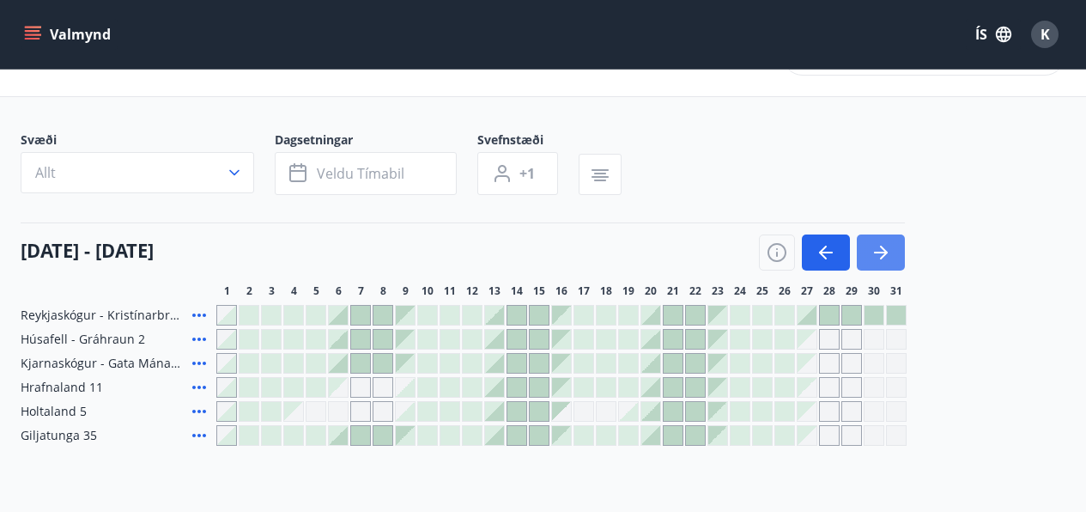
click at [881, 250] on icon "button" at bounding box center [881, 252] width 21 height 21
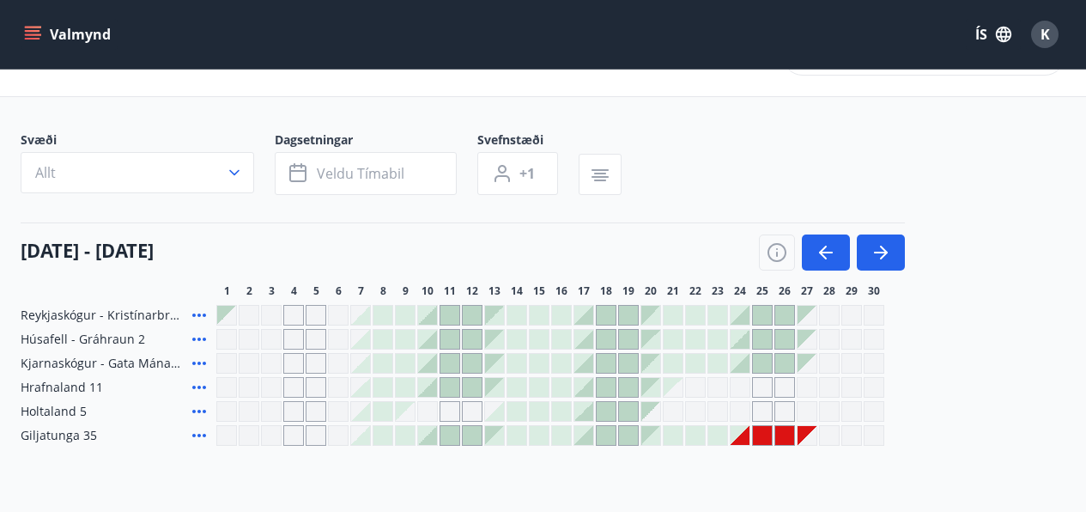
click at [764, 432] on div at bounding box center [762, 435] width 19 height 19
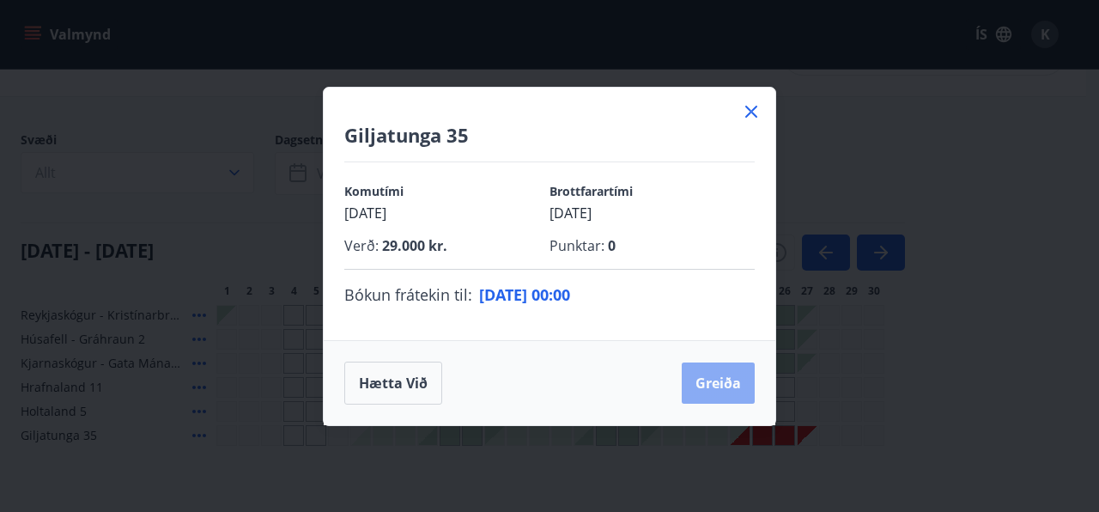
click at [727, 379] on button "Greiða" at bounding box center [718, 382] width 73 height 41
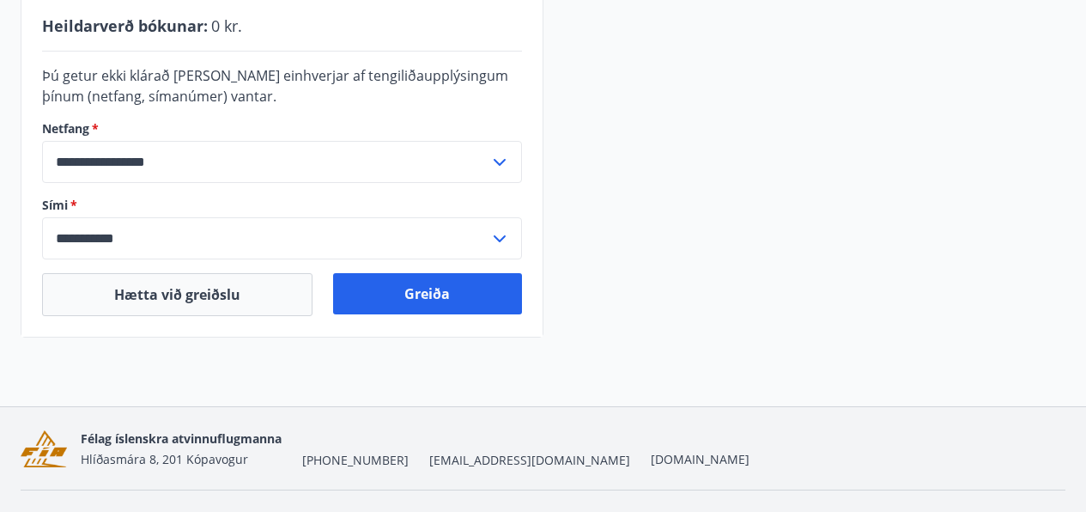
scroll to position [587, 0]
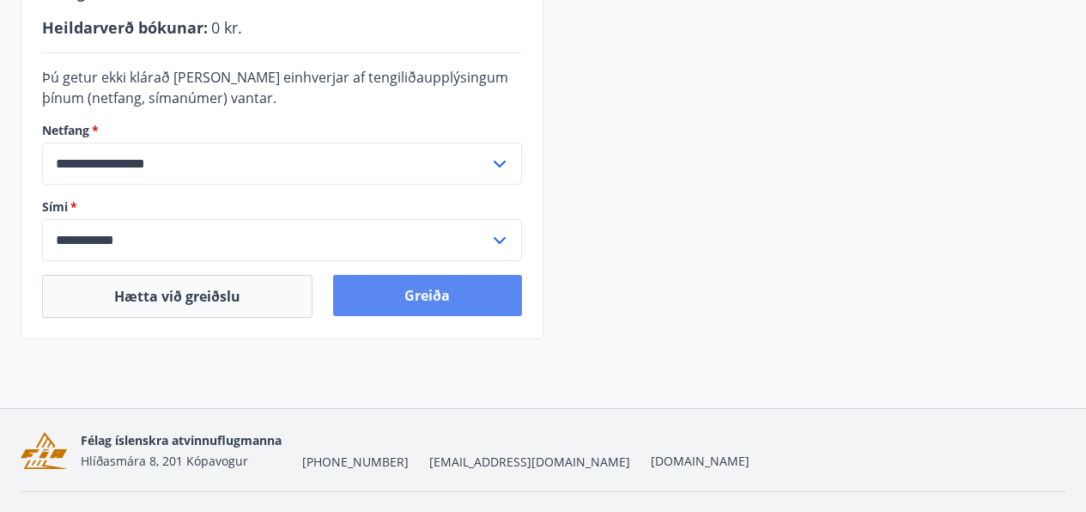
click at [444, 296] on button "Greiða" at bounding box center [427, 295] width 188 height 41
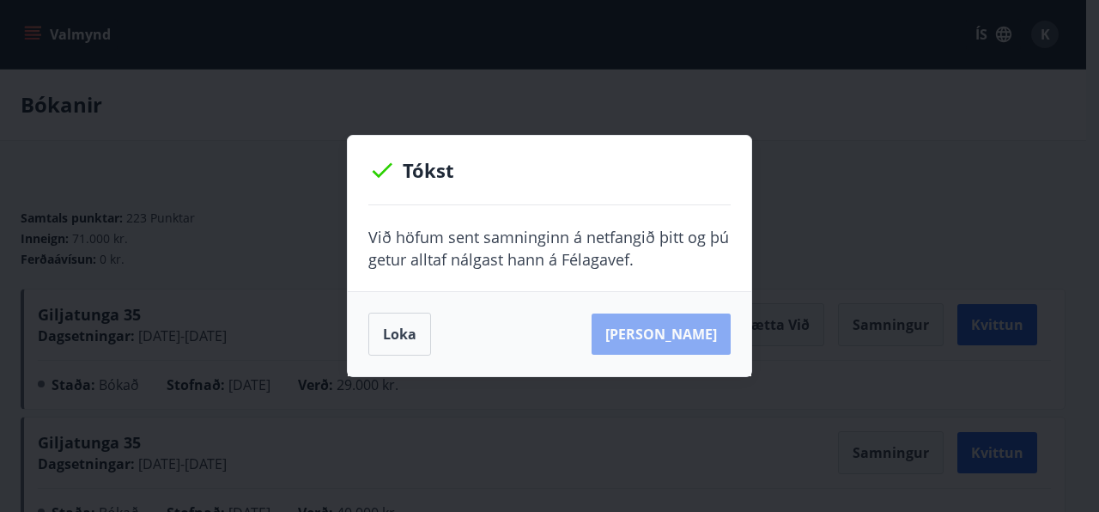
click at [694, 333] on button "[PERSON_NAME]" at bounding box center [661, 333] width 139 height 41
click at [665, 331] on button "[PERSON_NAME]" at bounding box center [661, 333] width 139 height 41
click at [386, 336] on button "Loka" at bounding box center [399, 334] width 63 height 43
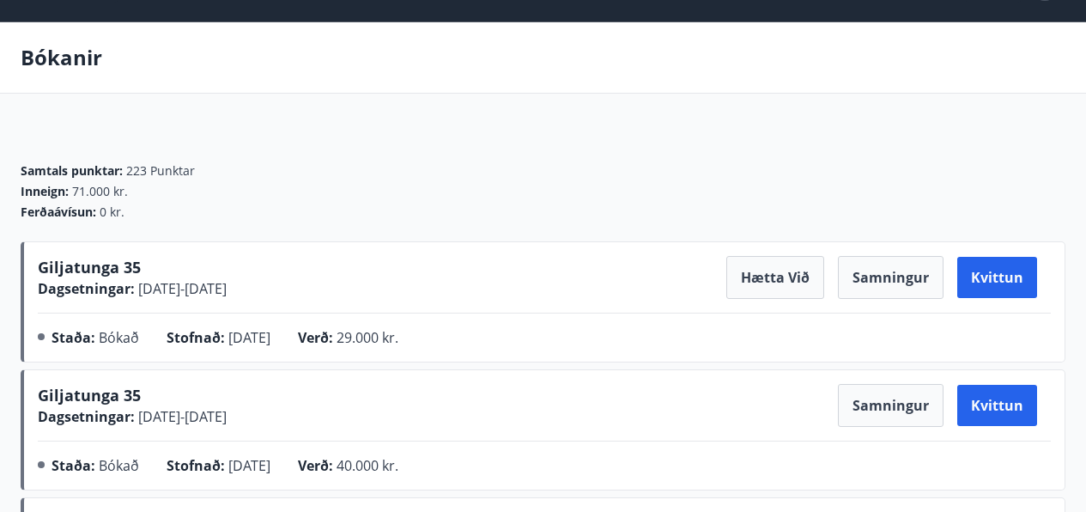
scroll to position [46, 0]
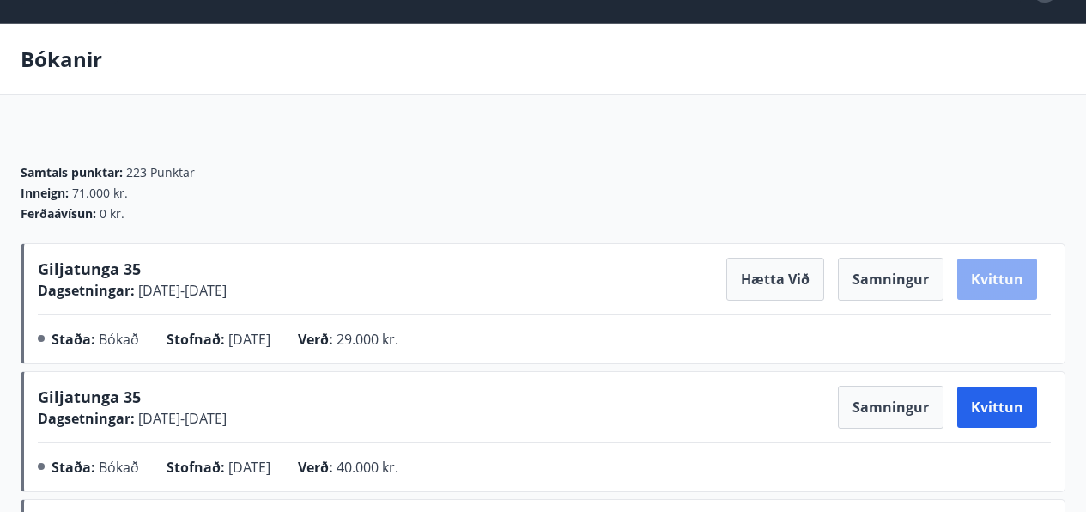
click at [1012, 276] on button "Kvittun" at bounding box center [997, 278] width 80 height 41
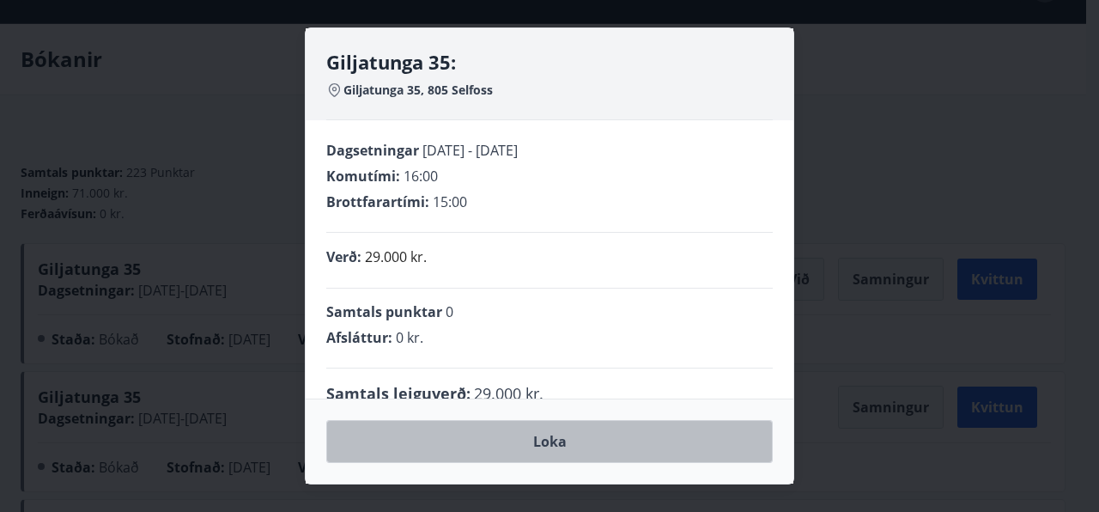
click at [623, 442] on button "Loka" at bounding box center [549, 441] width 447 height 43
